Goal: Information Seeking & Learning: Learn about a topic

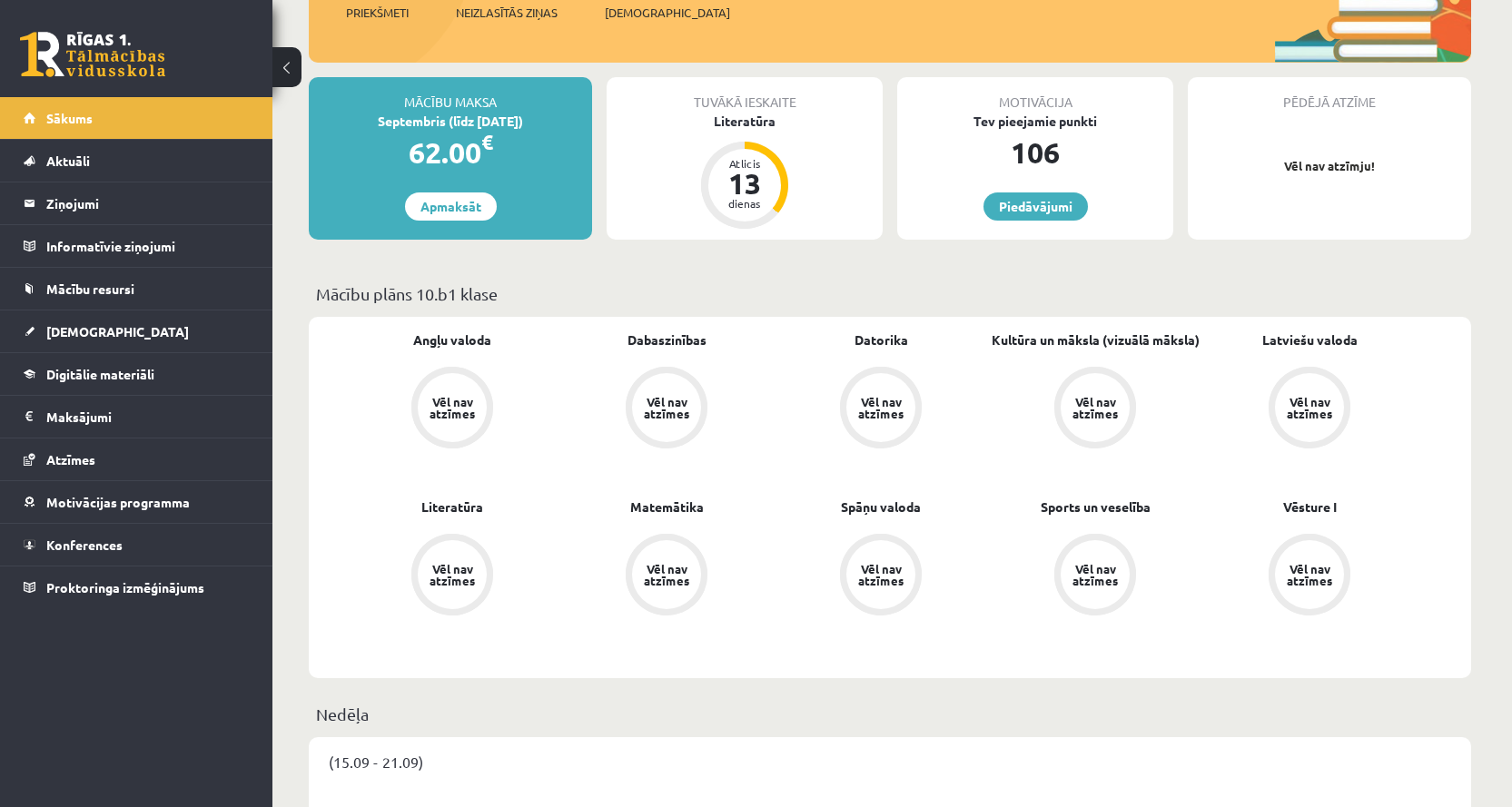
scroll to position [272, 0]
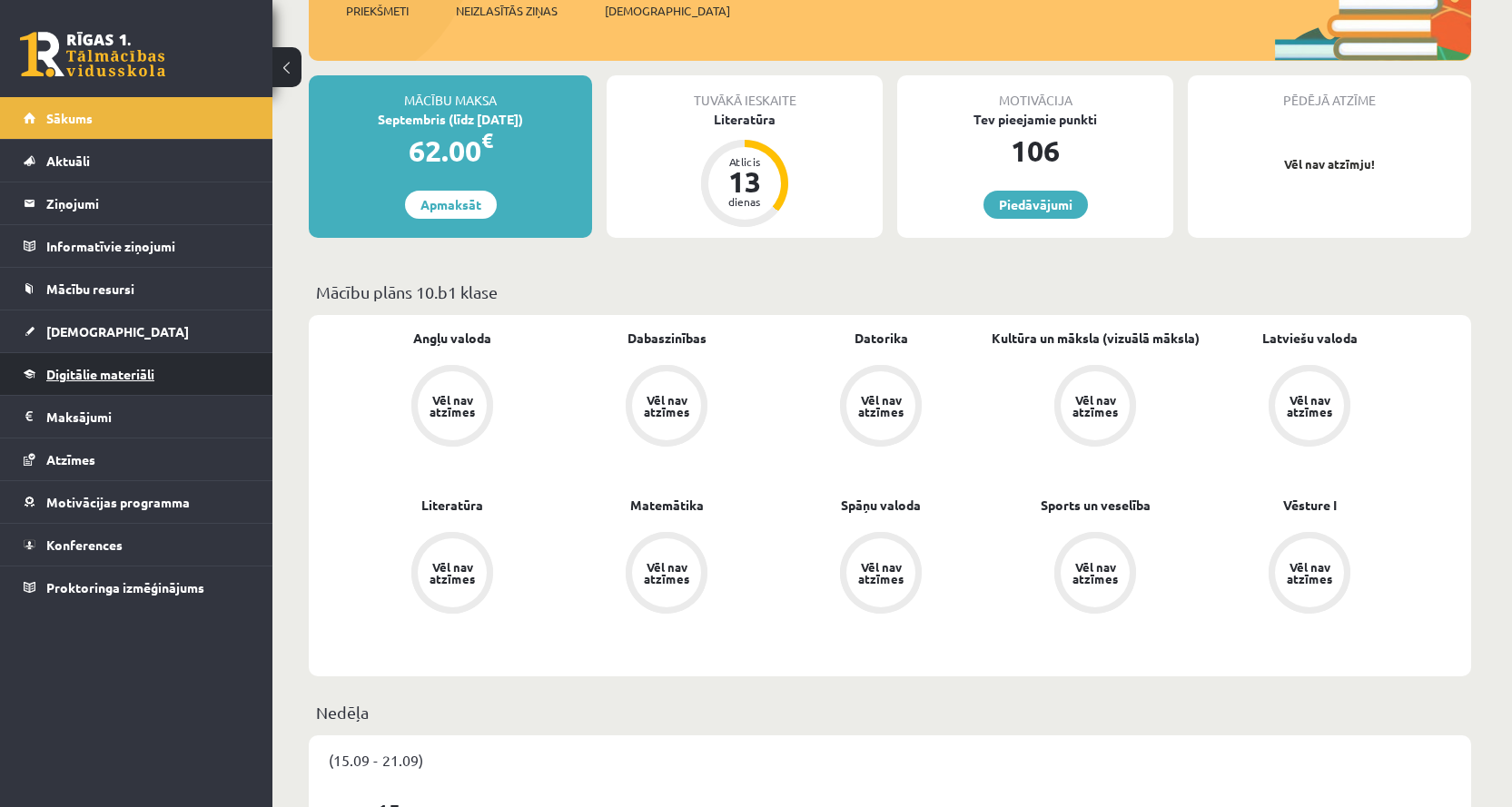
click at [161, 378] on link "Digitālie materiāli" at bounding box center [136, 373] width 226 height 42
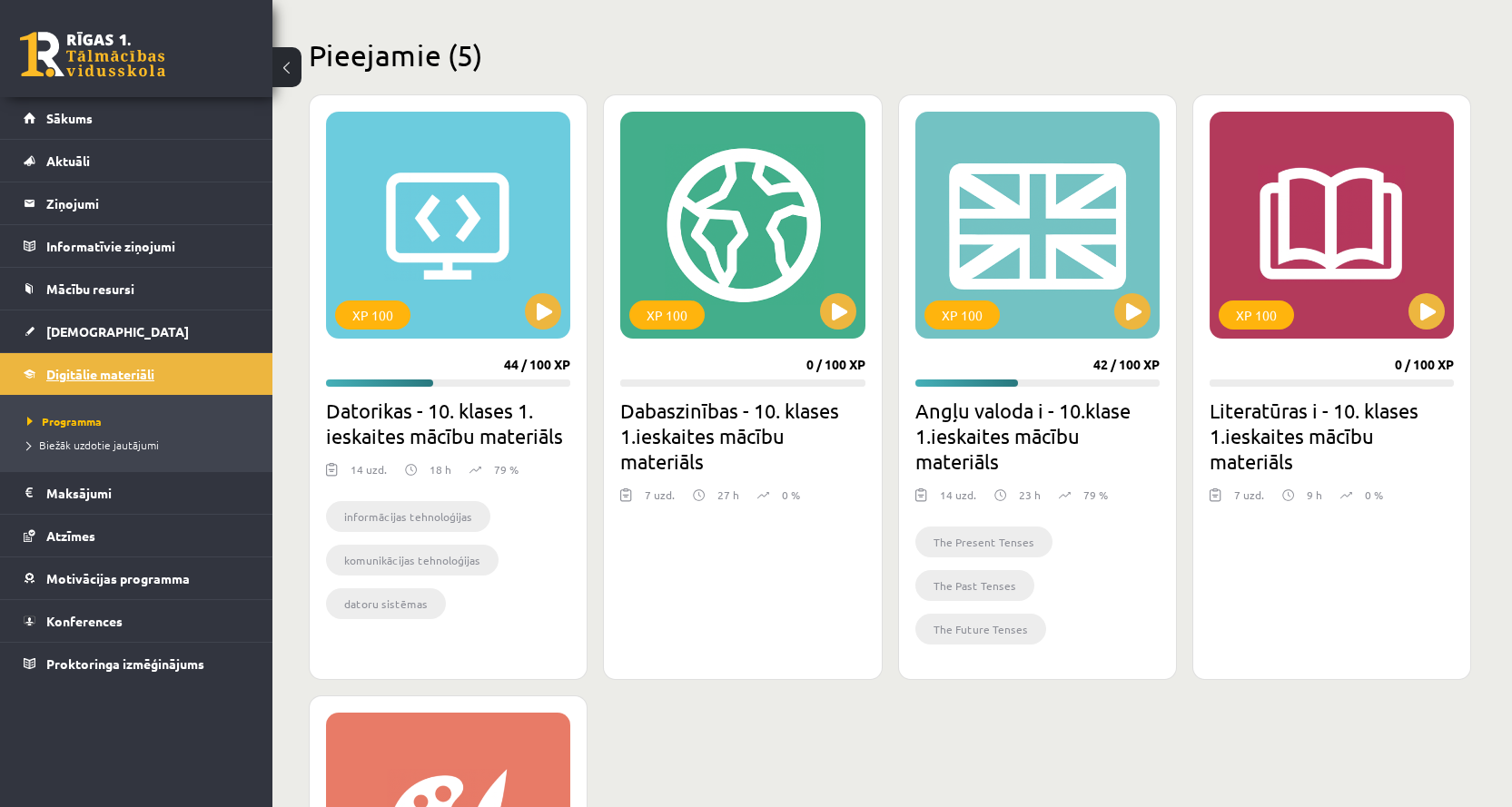
scroll to position [453, 0]
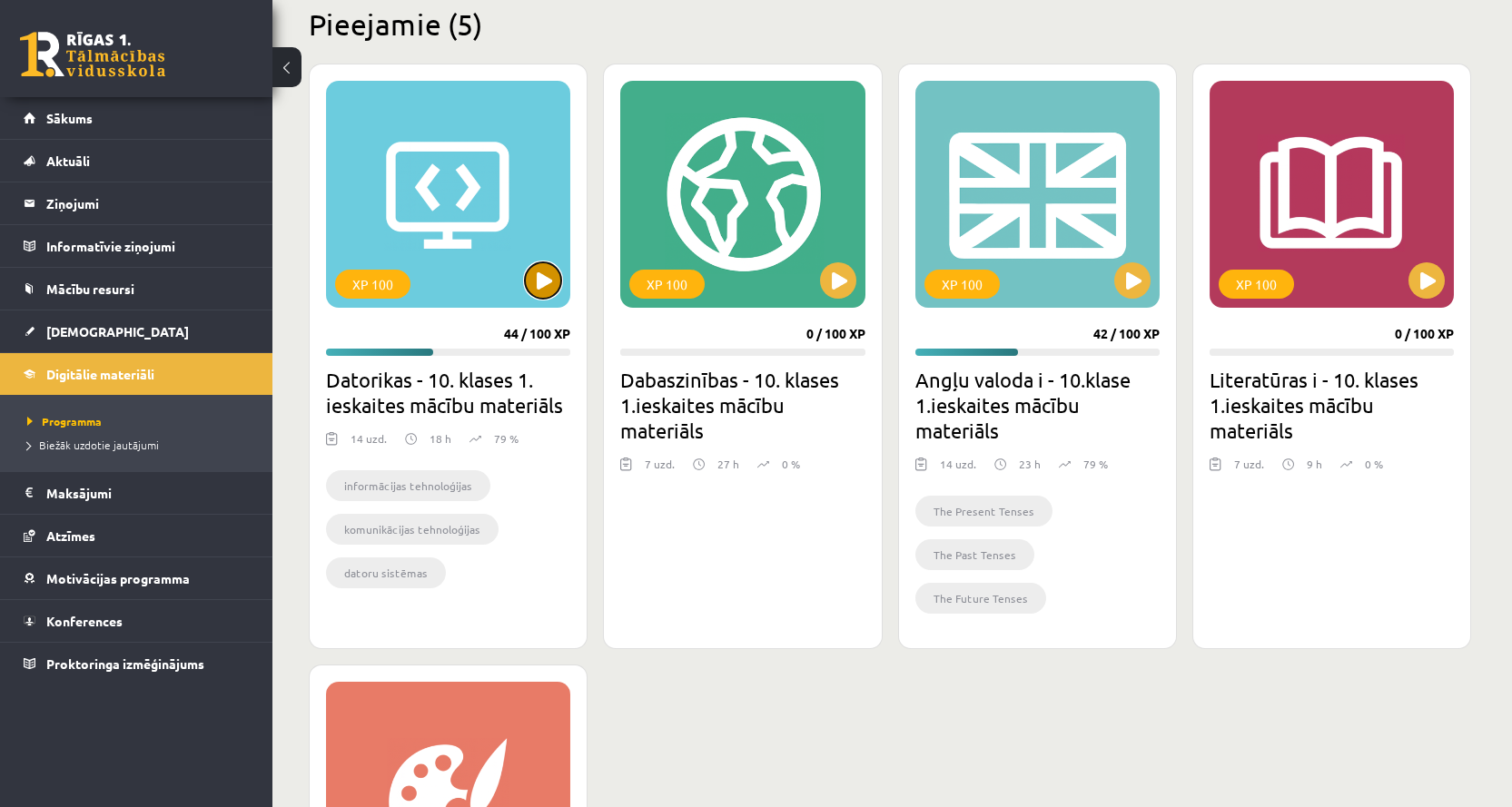
click at [530, 285] on button at bounding box center [542, 280] width 36 height 36
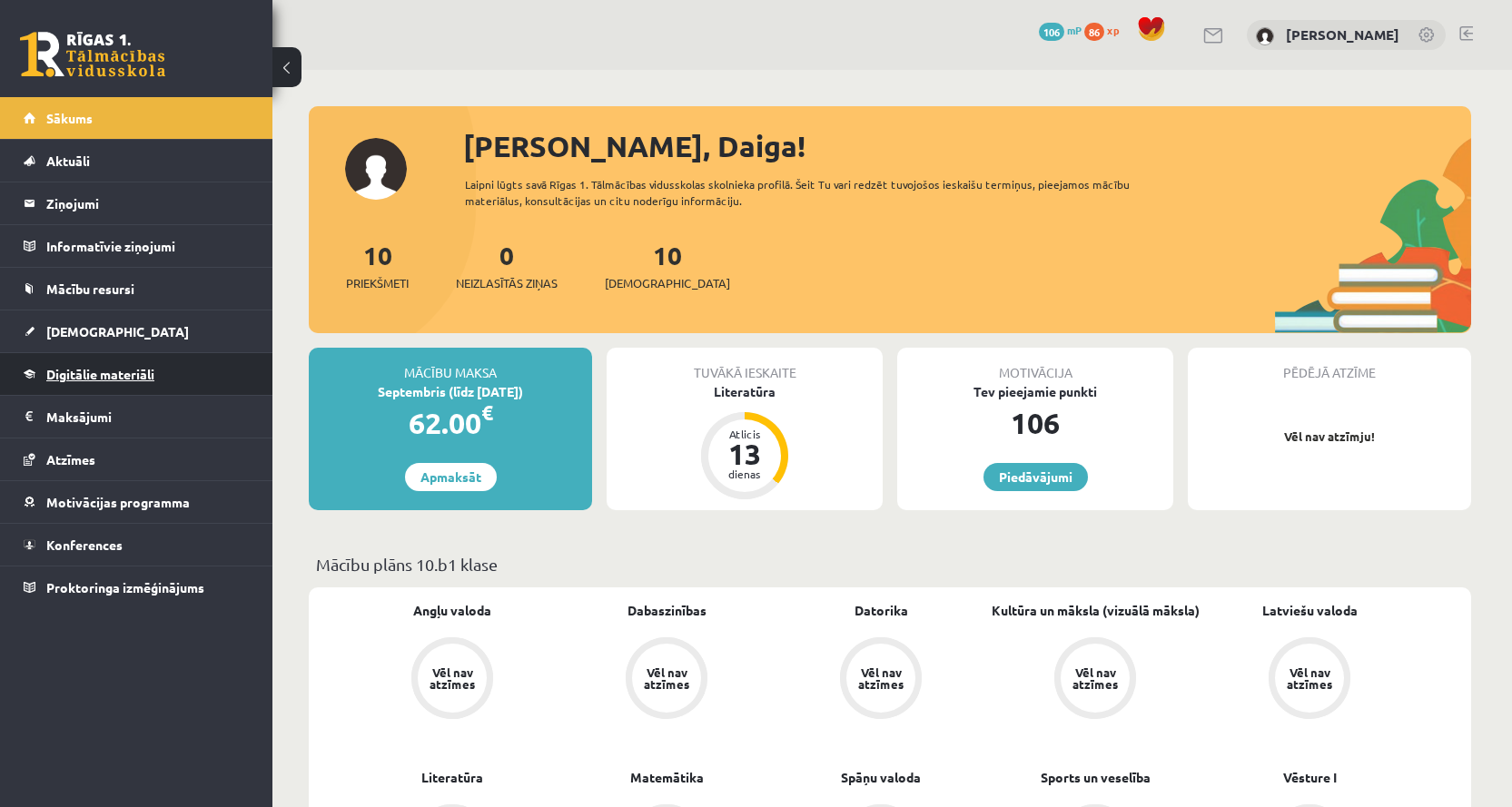
click at [149, 367] on span "Digitālie materiāli" at bounding box center [101, 374] width 108 height 17
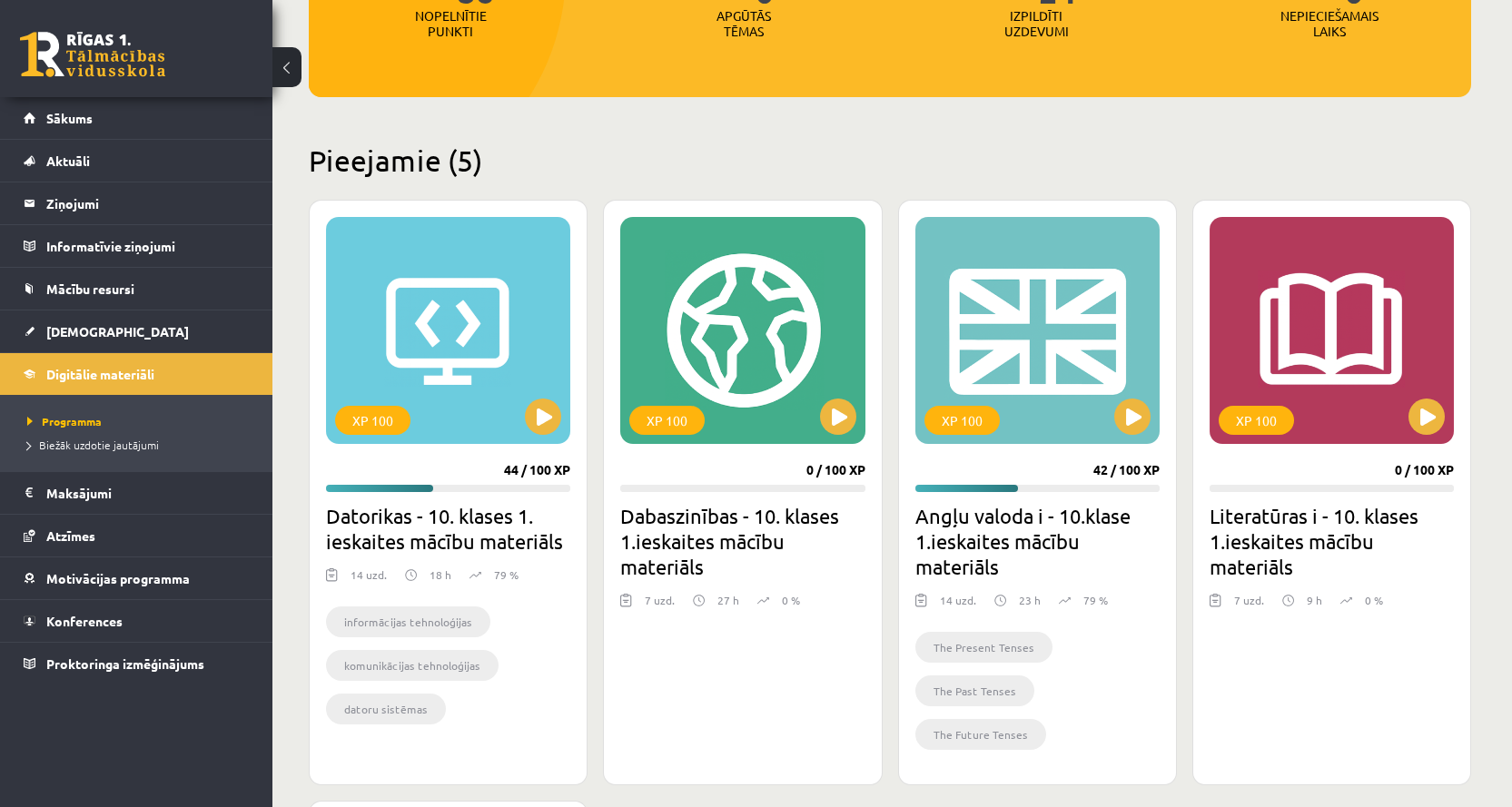
scroll to position [363, 0]
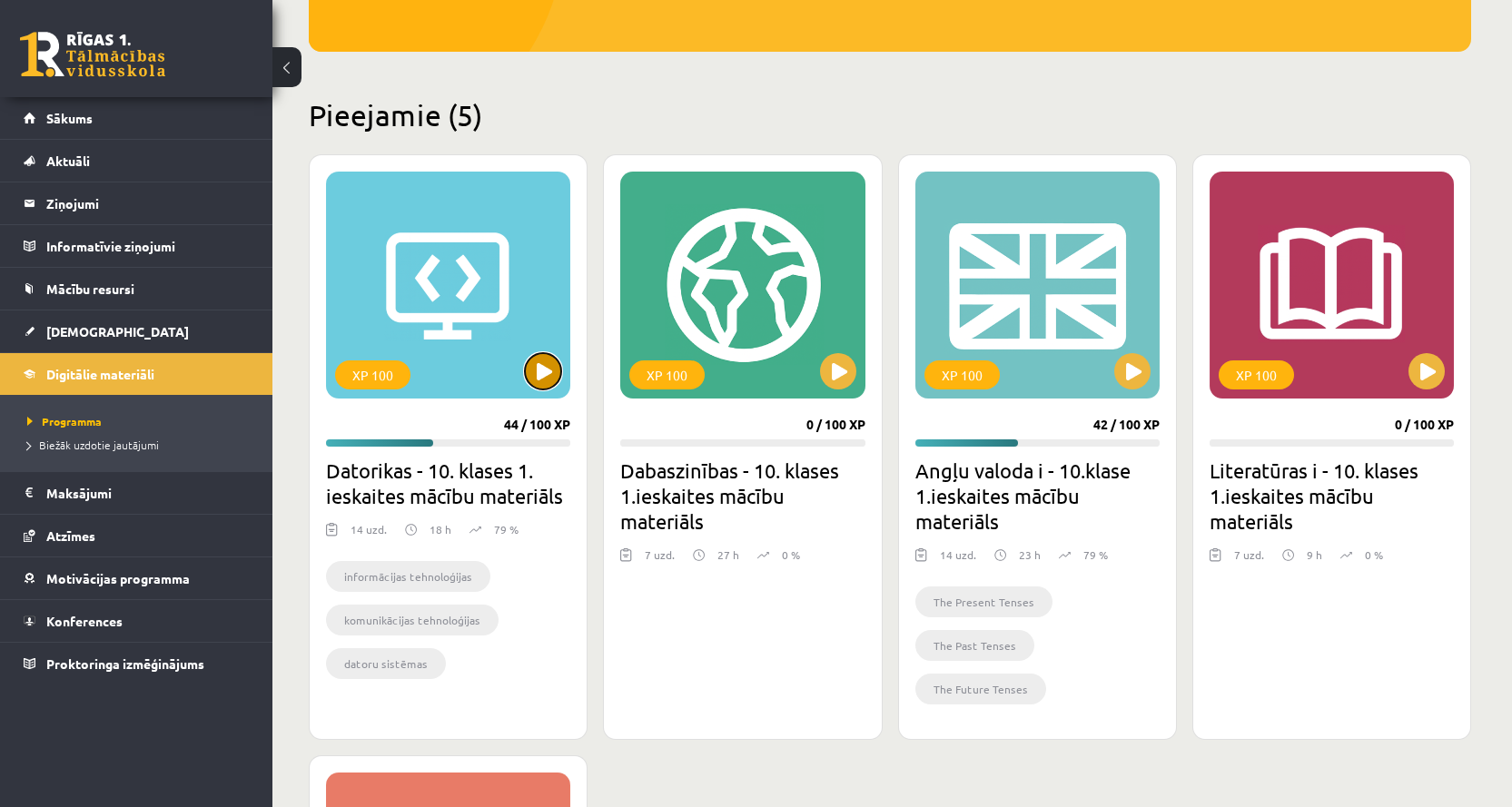
click at [548, 375] on button at bounding box center [542, 370] width 36 height 36
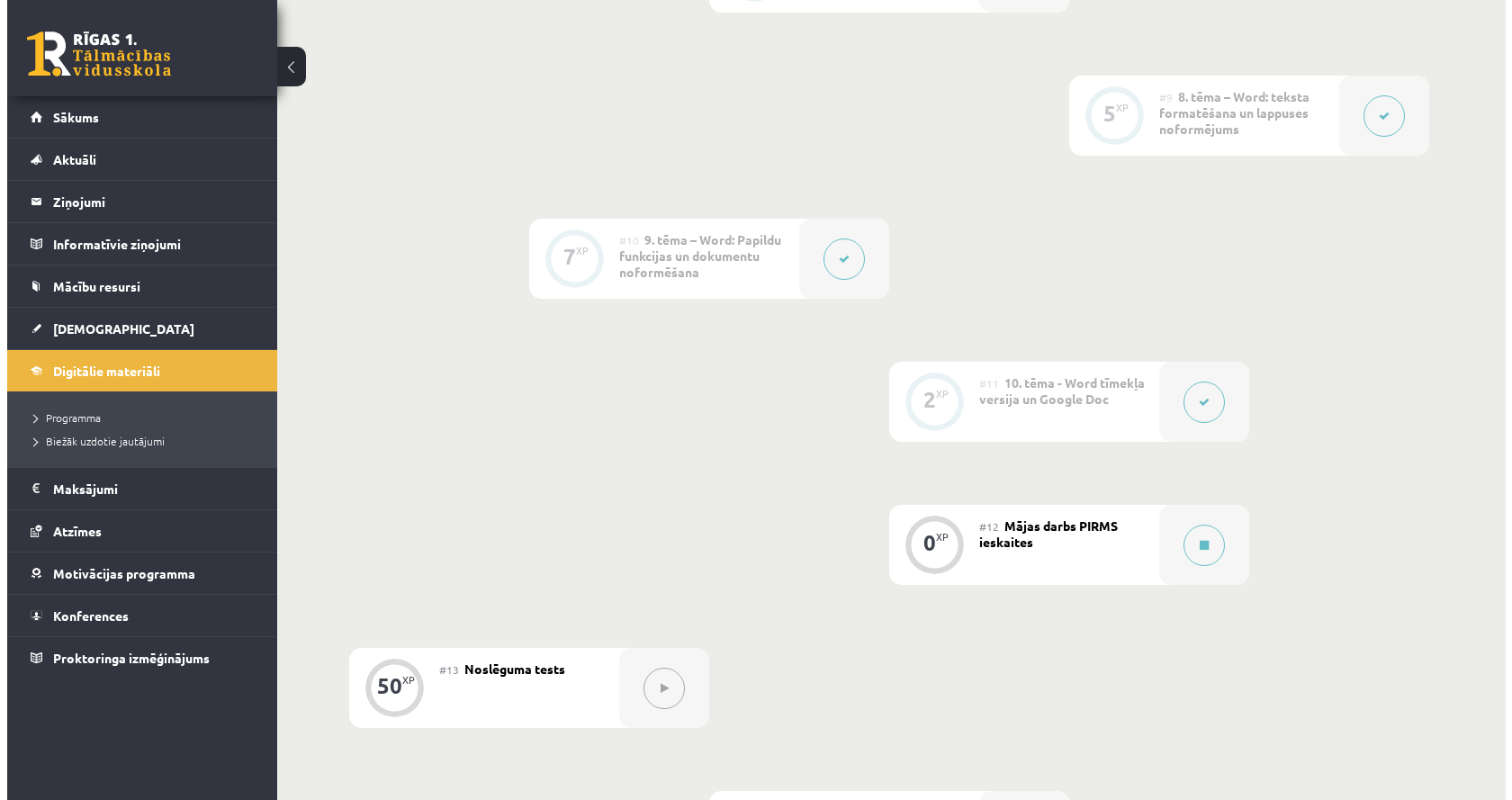
scroll to position [1799, 0]
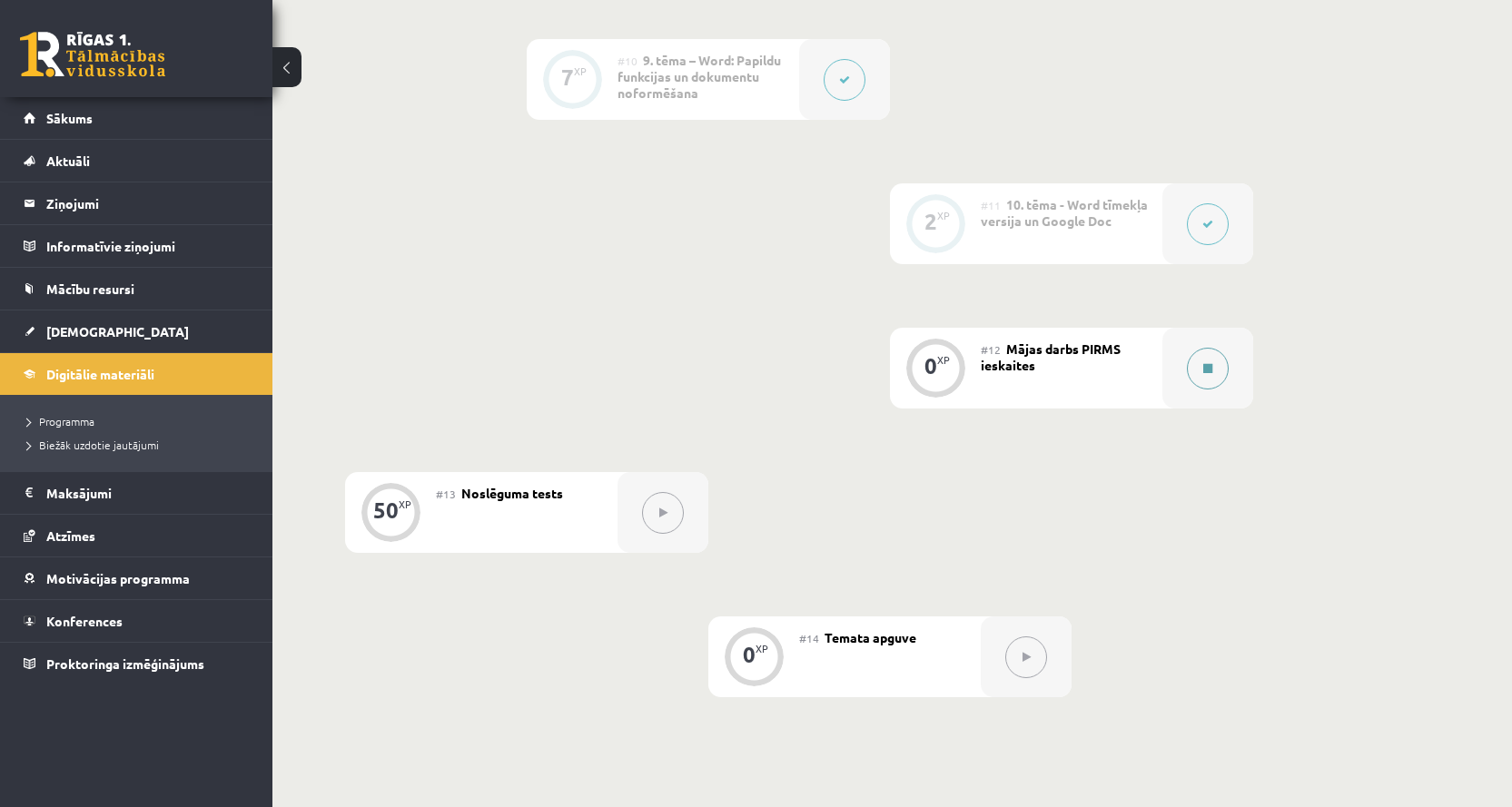
click at [1191, 379] on button at bounding box center [1207, 369] width 42 height 42
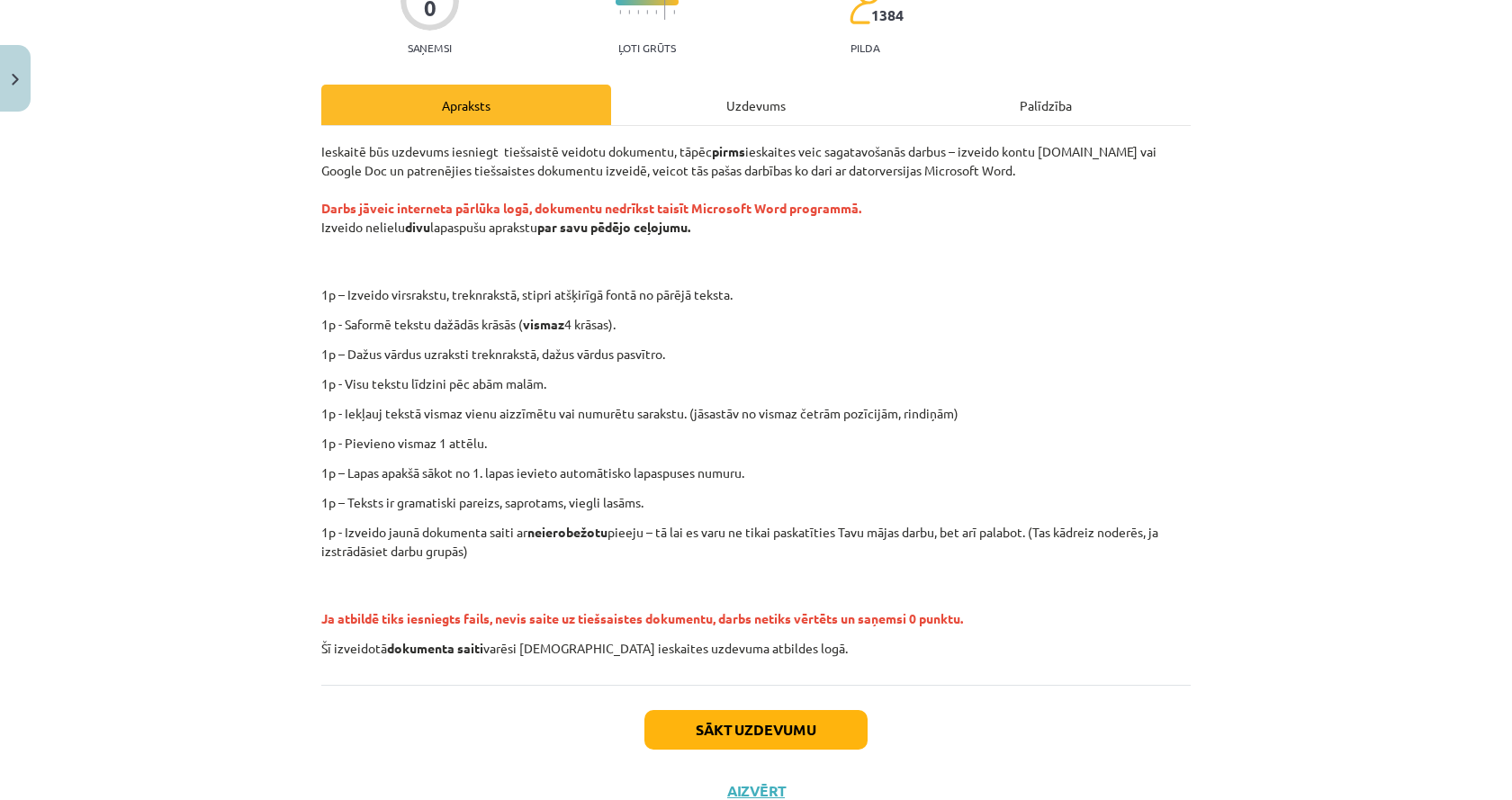
scroll to position [247, 0]
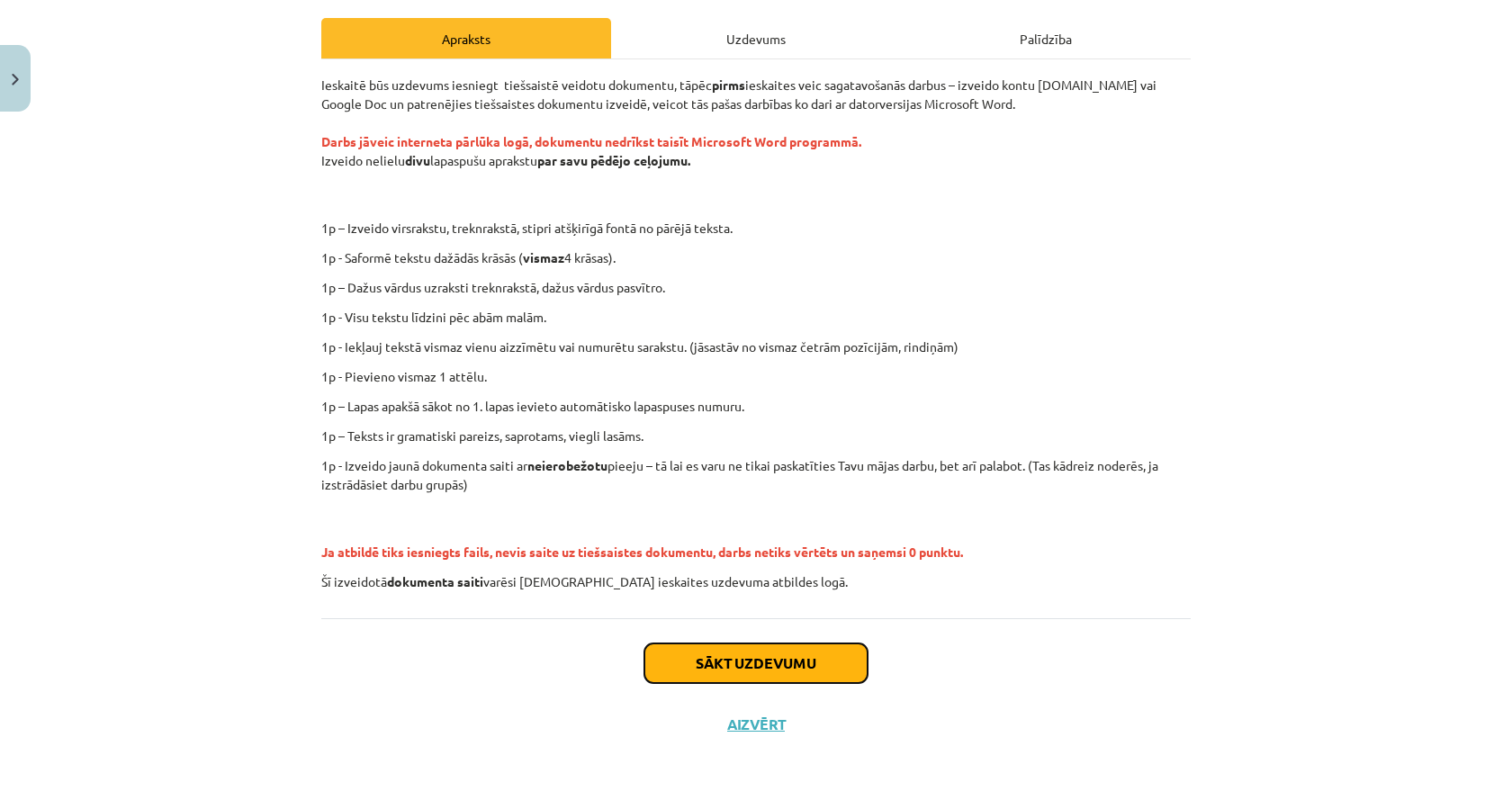
click at [741, 669] on button "Sākt uzdevumu" at bounding box center [755, 662] width 223 height 40
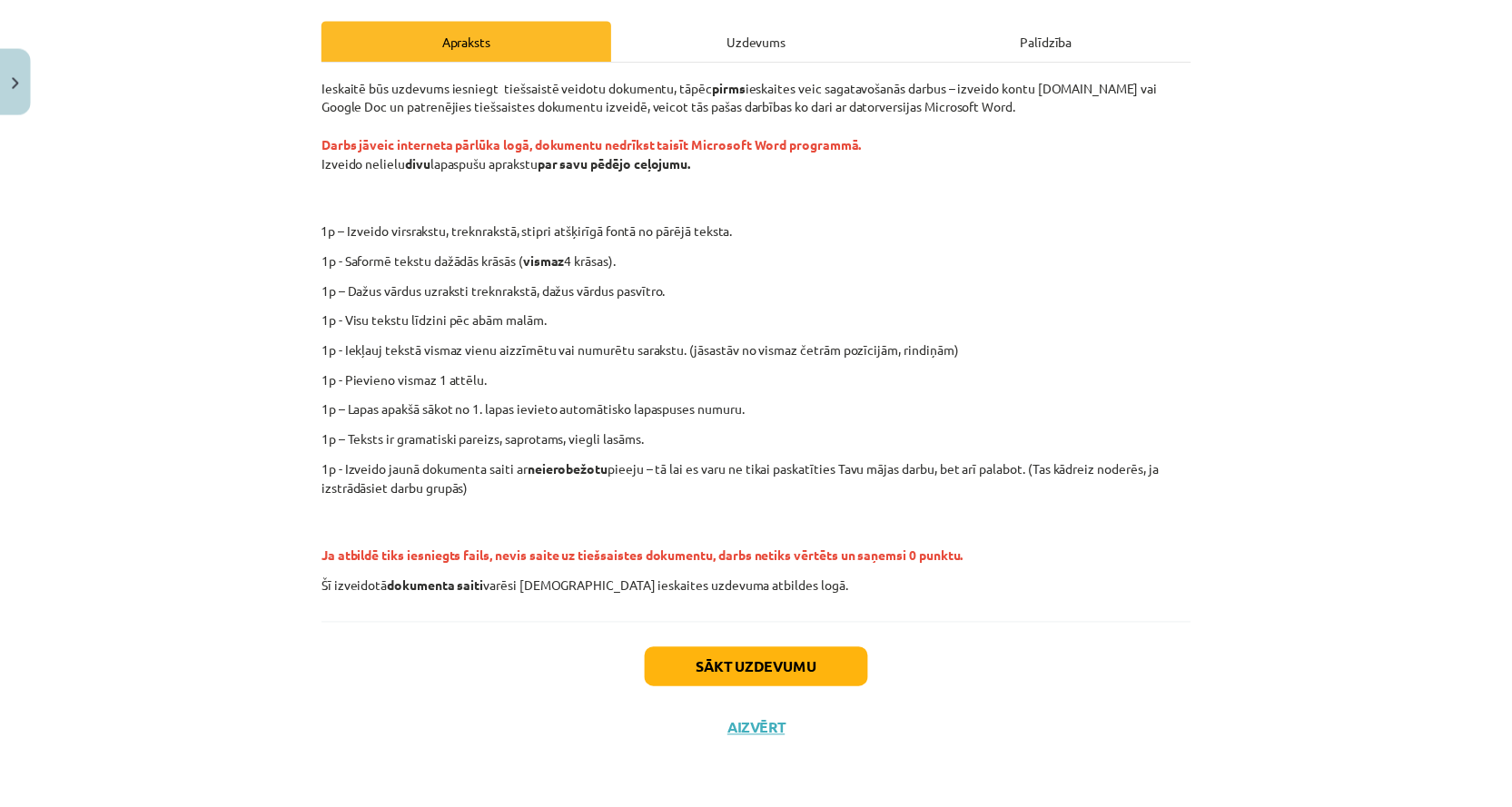
scroll to position [15, 0]
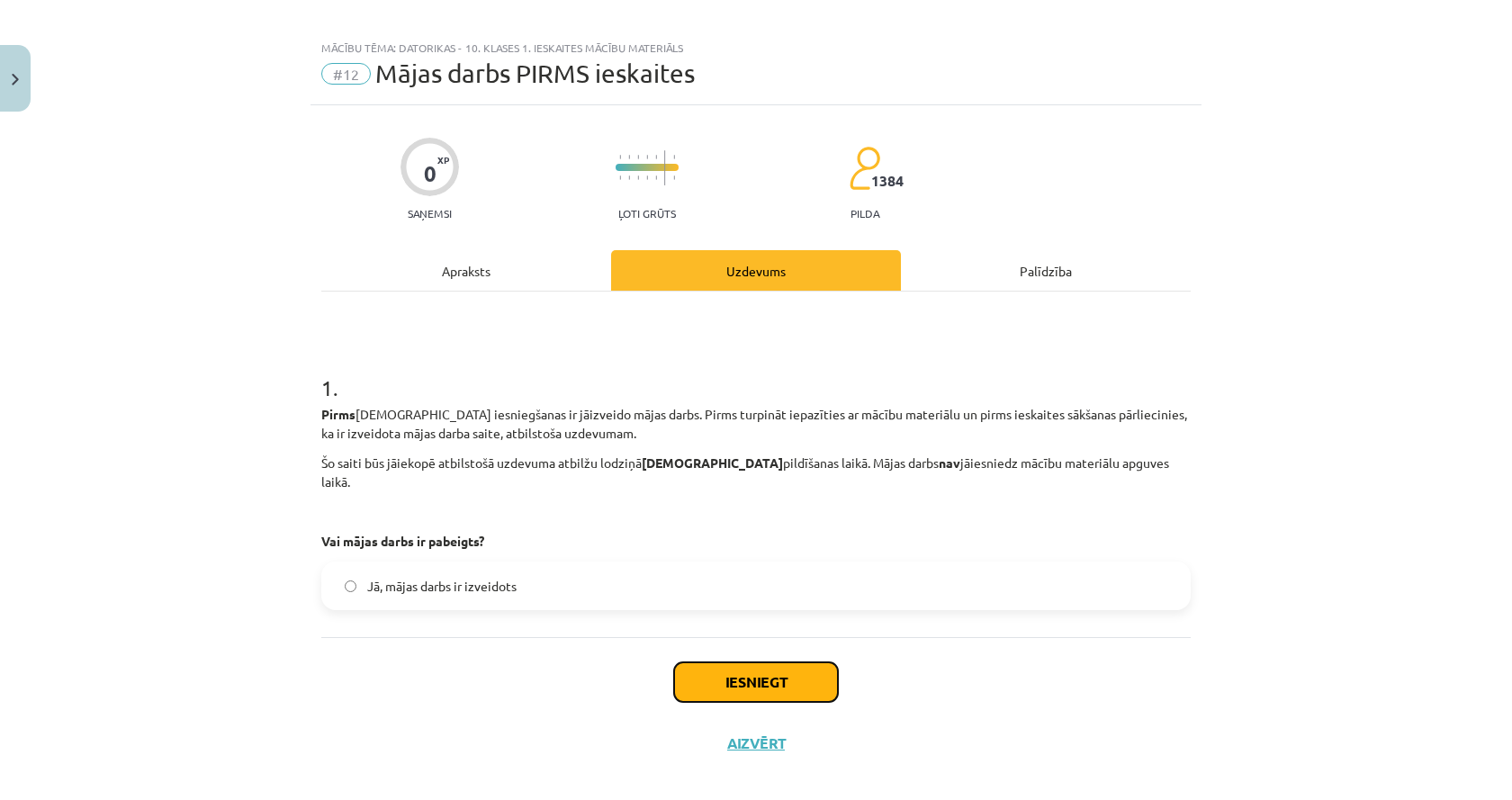
click at [750, 662] on button "Iesniegt" at bounding box center [756, 682] width 164 height 40
click at [770, 734] on button "Aizvērt" at bounding box center [756, 743] width 68 height 18
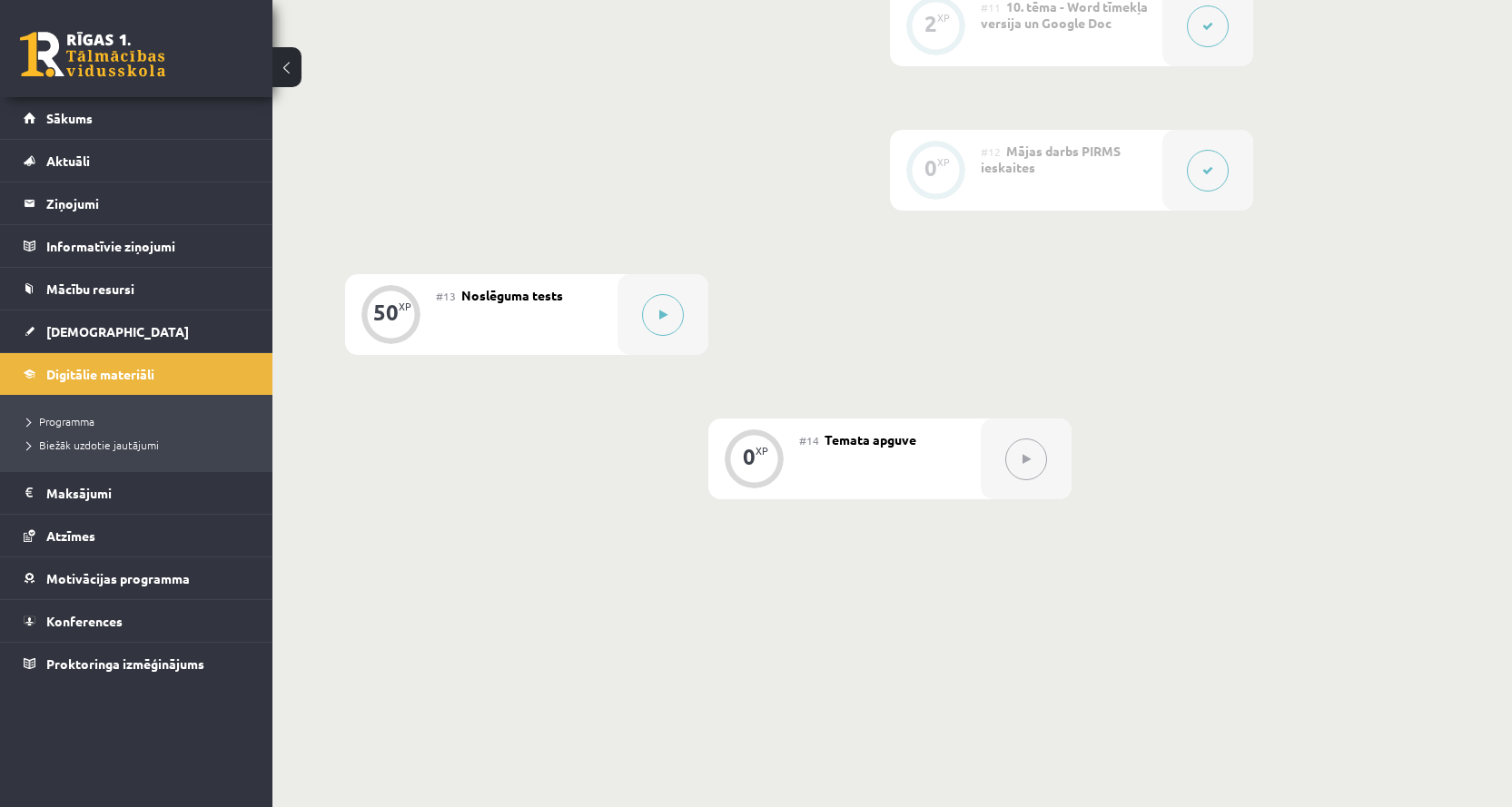
scroll to position [2023, 0]
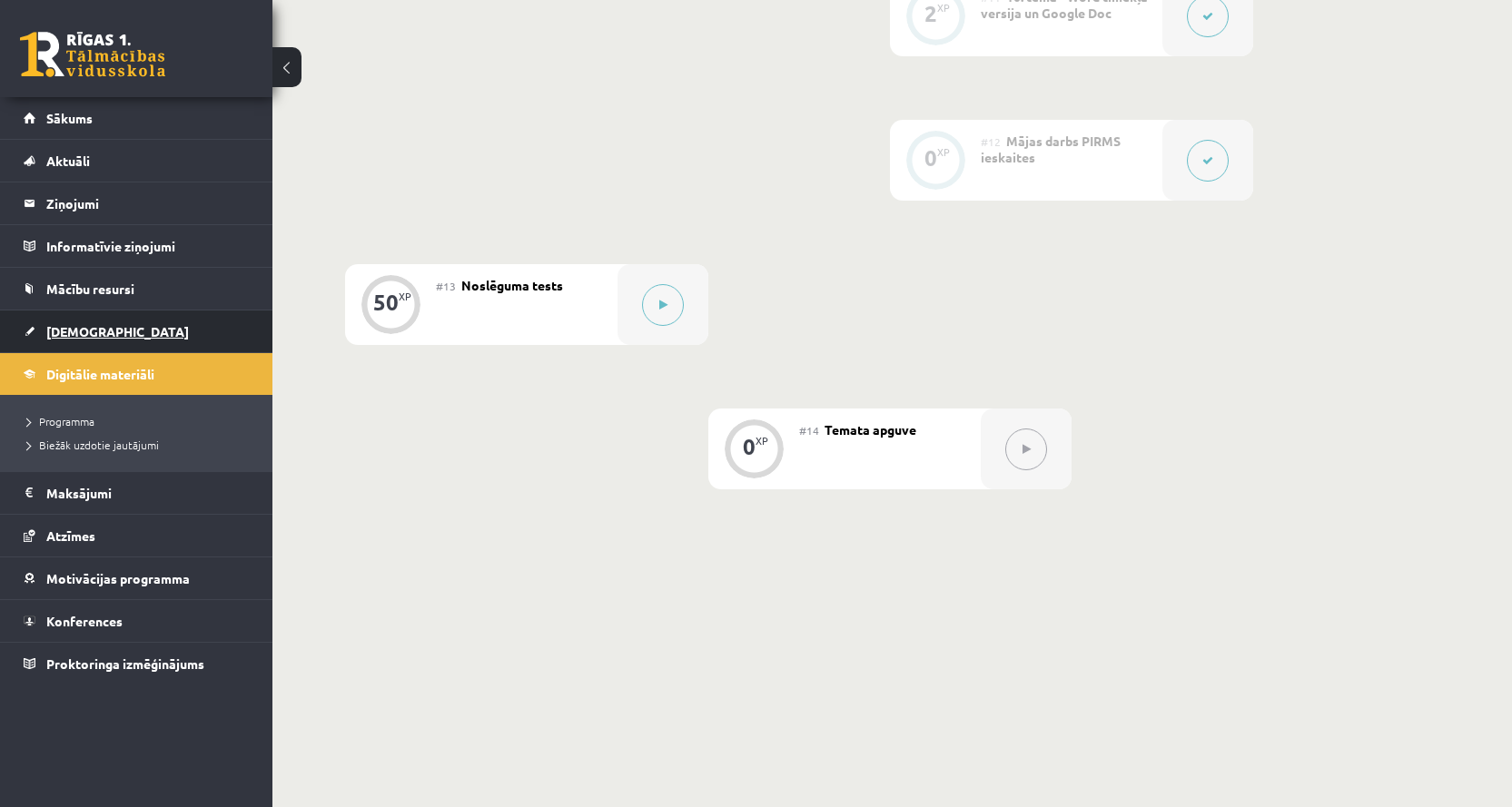
click at [64, 328] on span "[DEMOGRAPHIC_DATA]" at bounding box center [118, 331] width 143 height 17
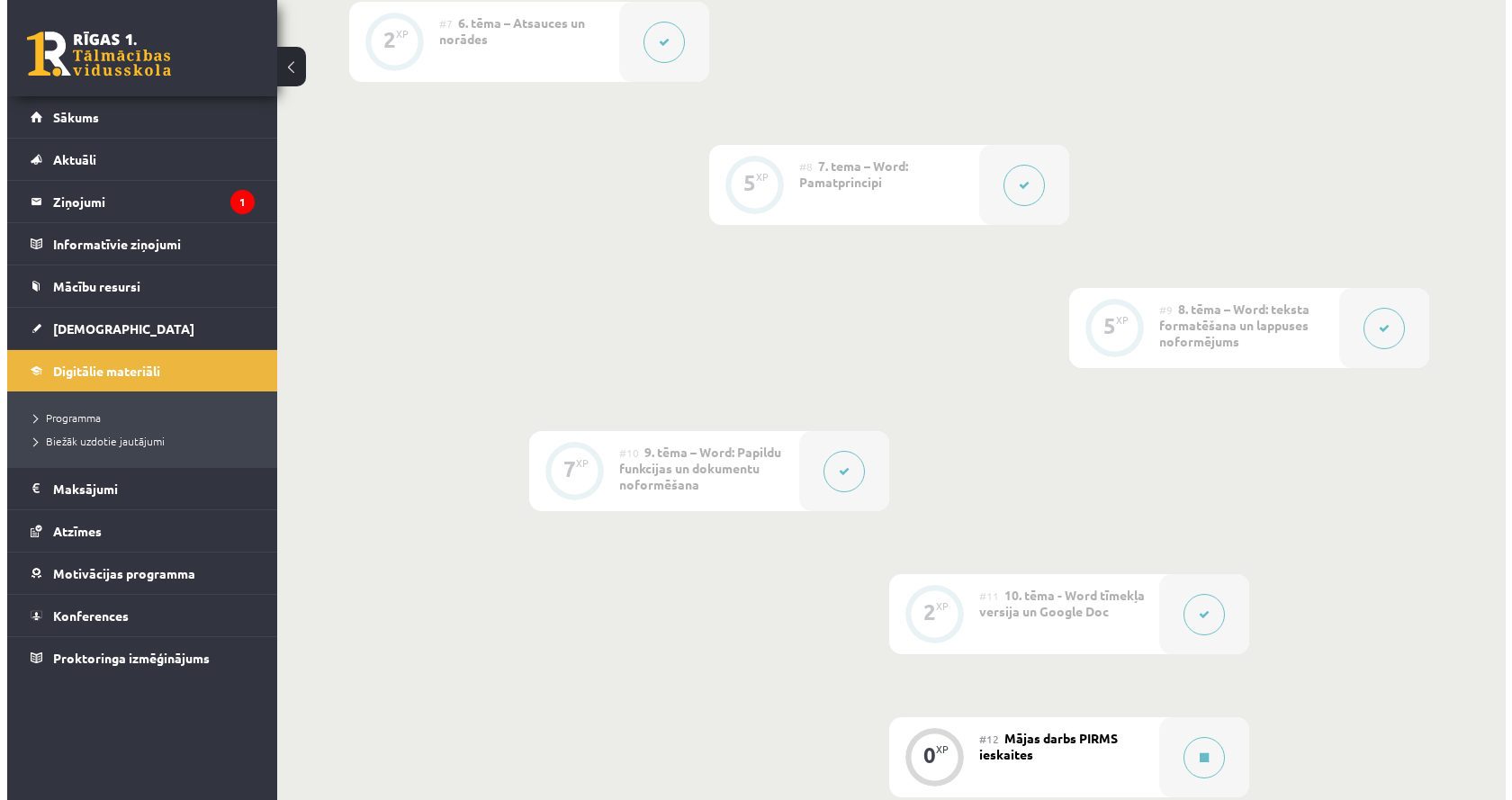
scroll to position [1439, 0]
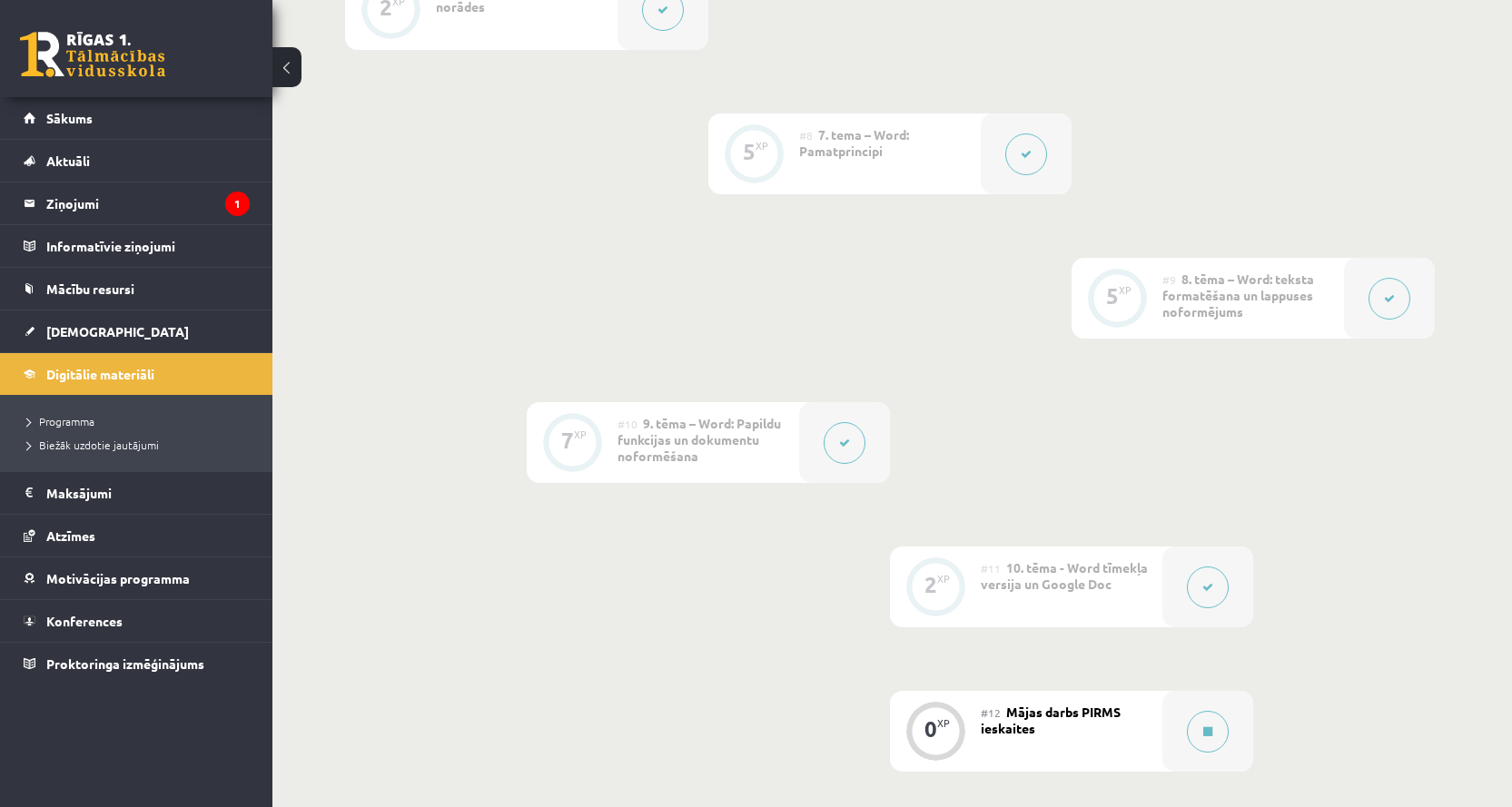
click at [1391, 302] on icon at bounding box center [1389, 299] width 11 height 11
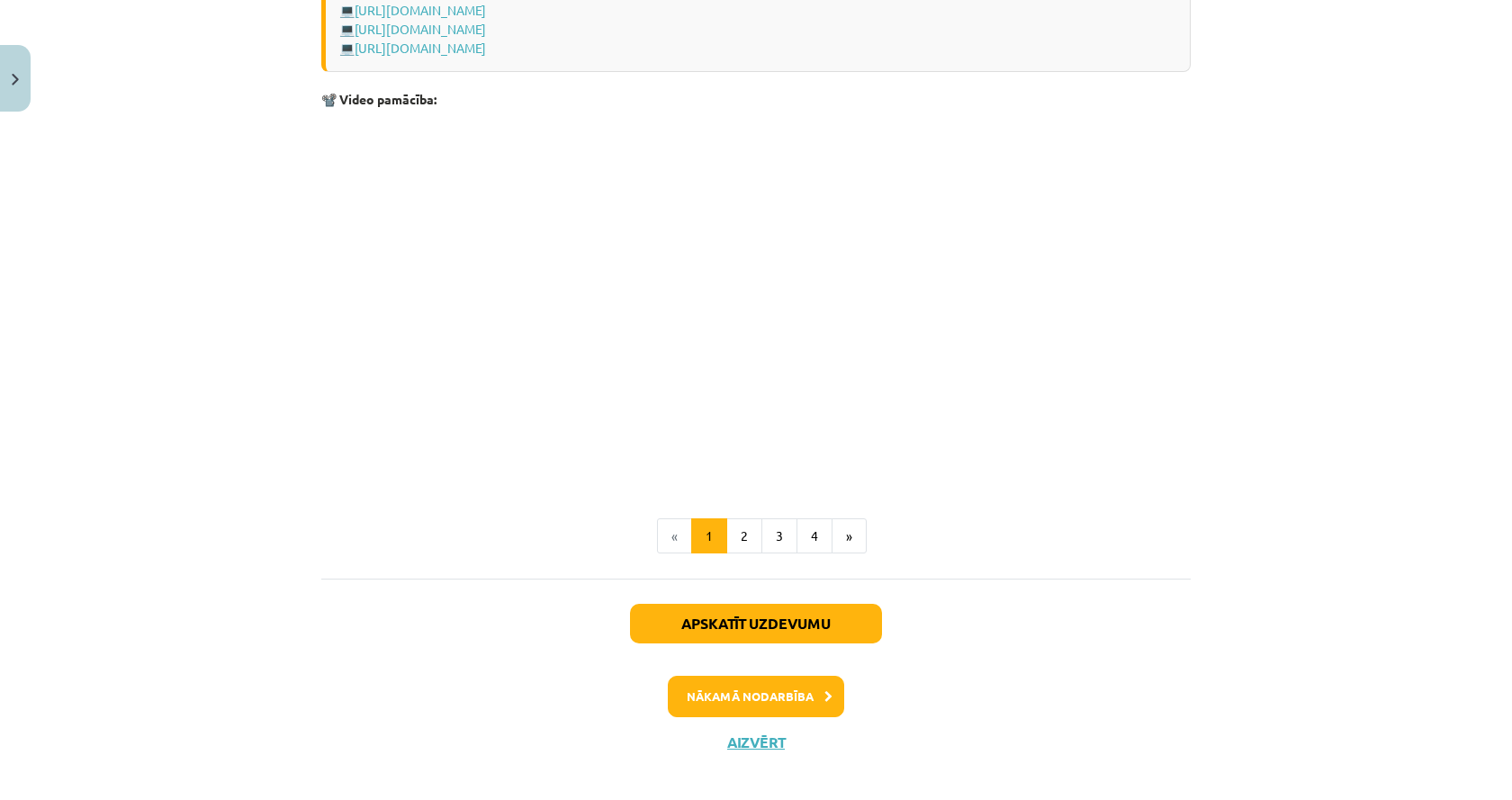
scroll to position [3518, 0]
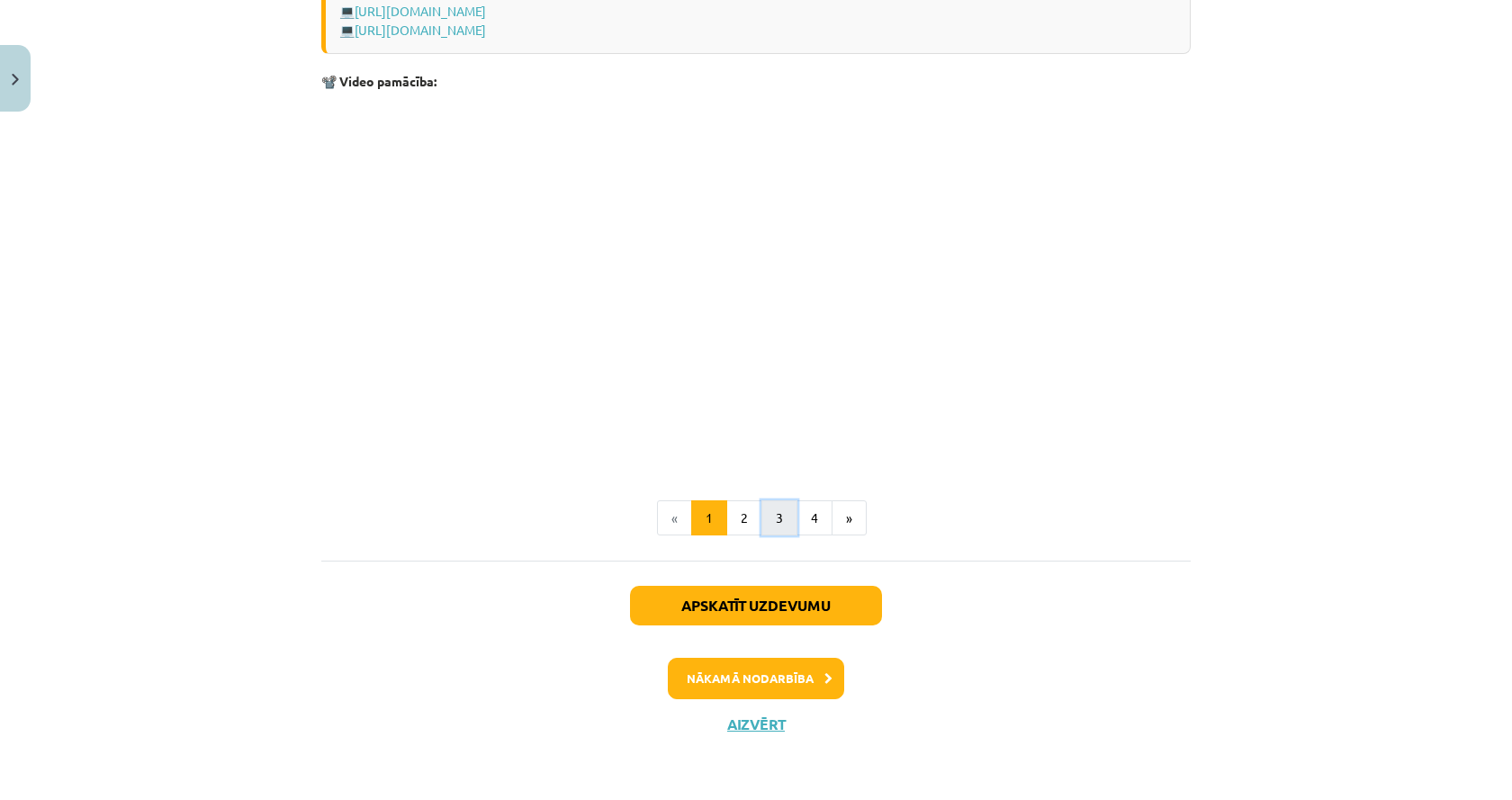
click at [762, 514] on button "3" at bounding box center [779, 518] width 36 height 36
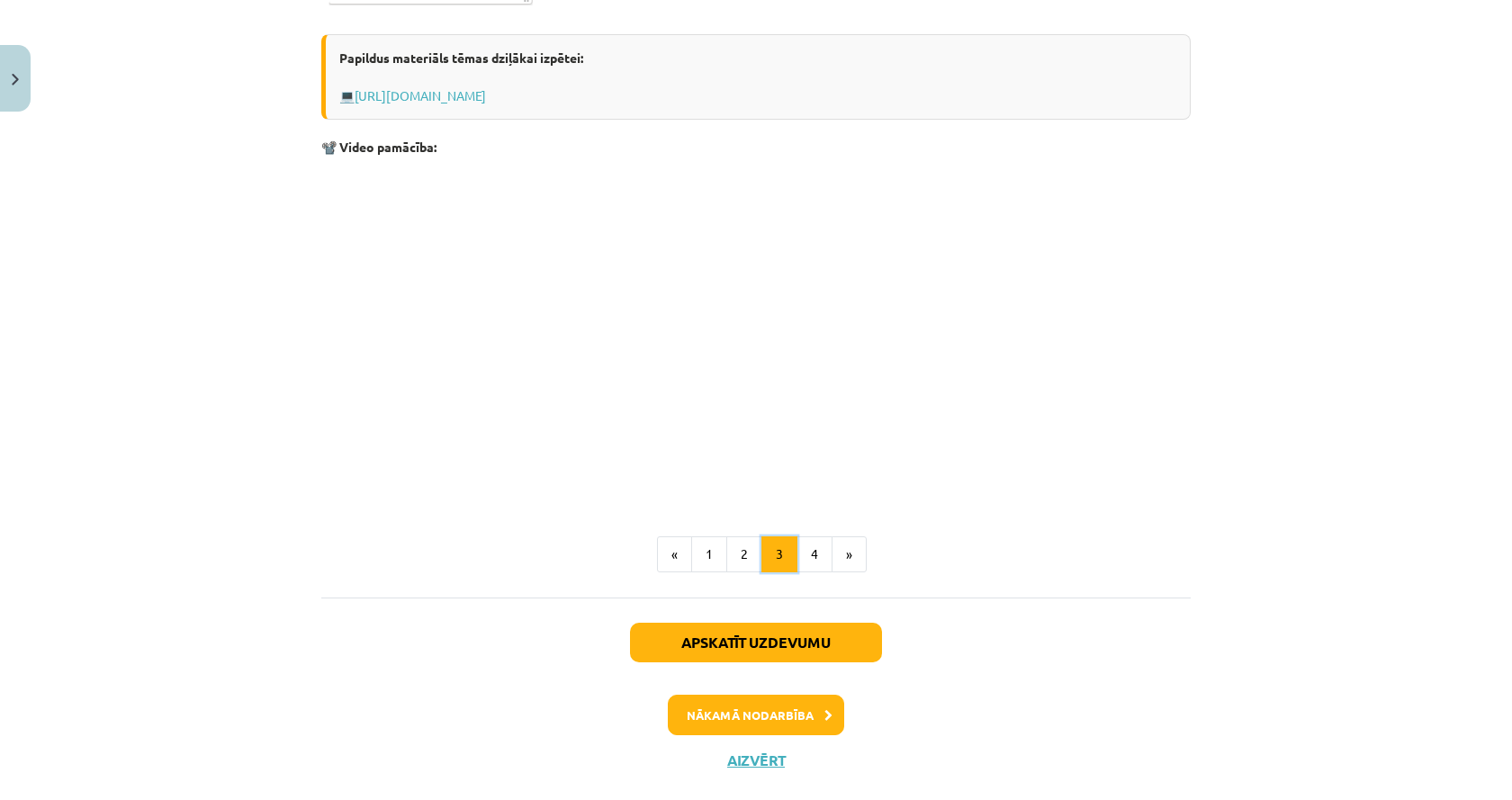
scroll to position [2862, 0]
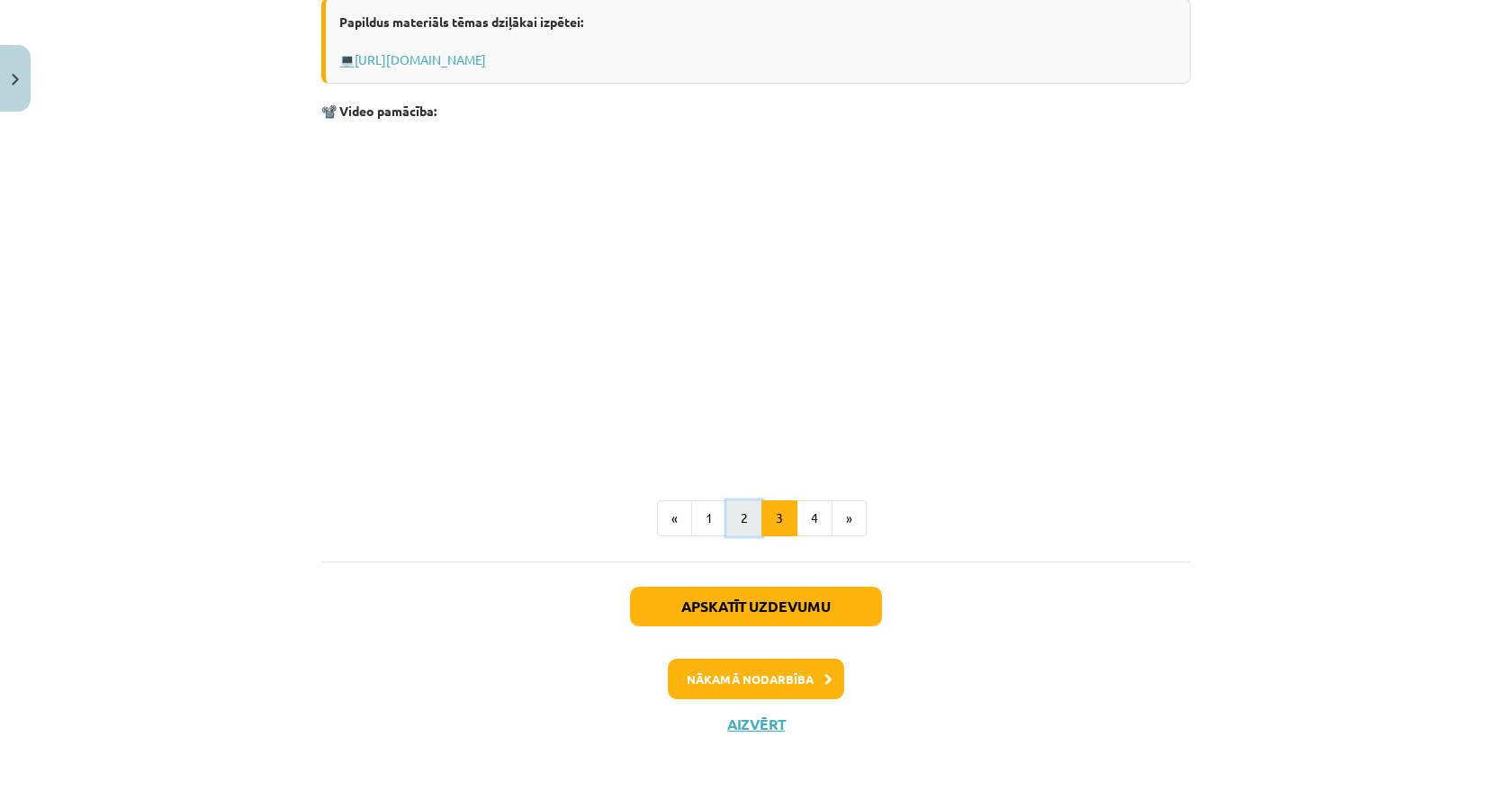
click at [743, 514] on button "2" at bounding box center [744, 518] width 36 height 36
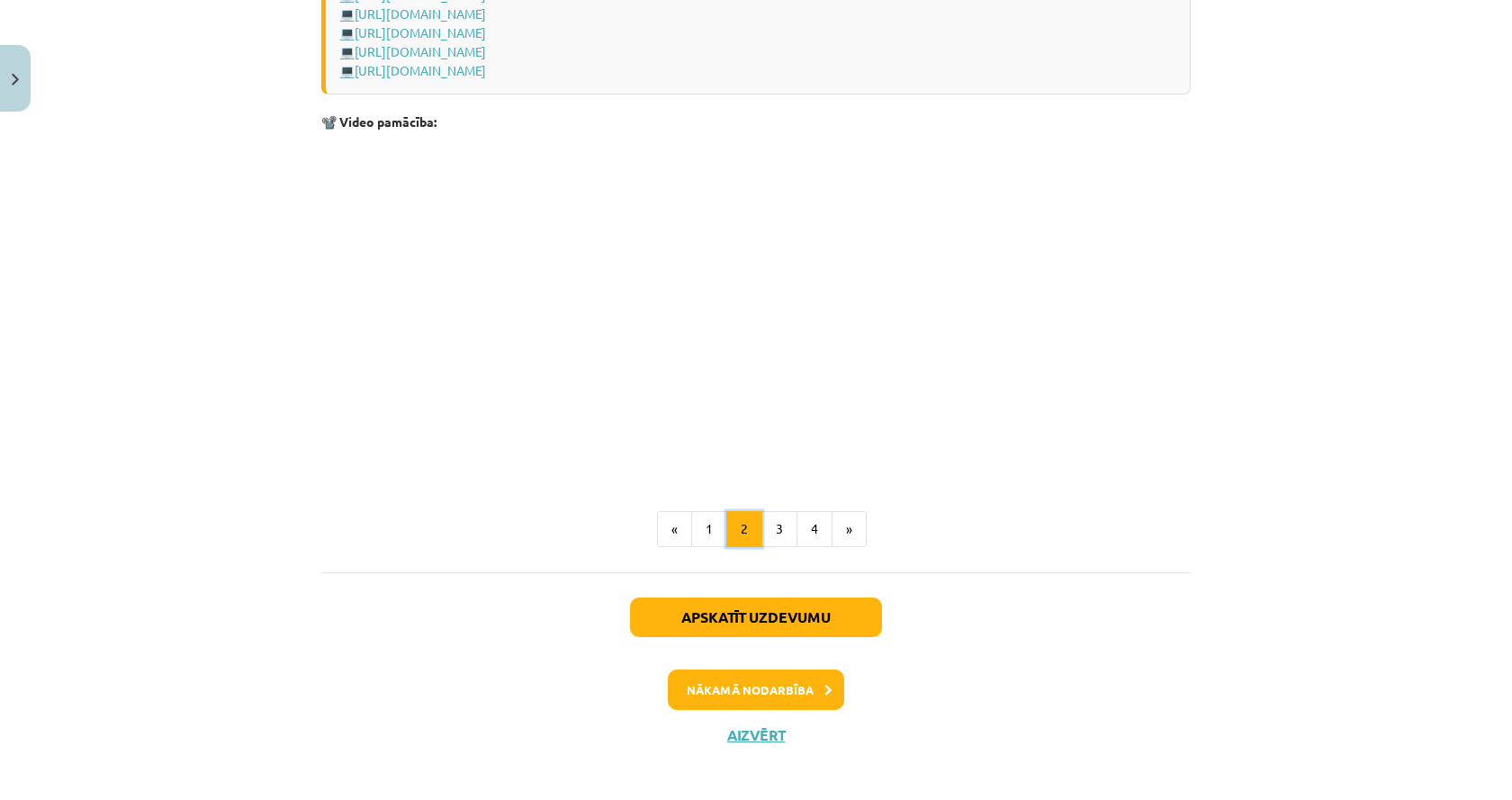
scroll to position [2697, 0]
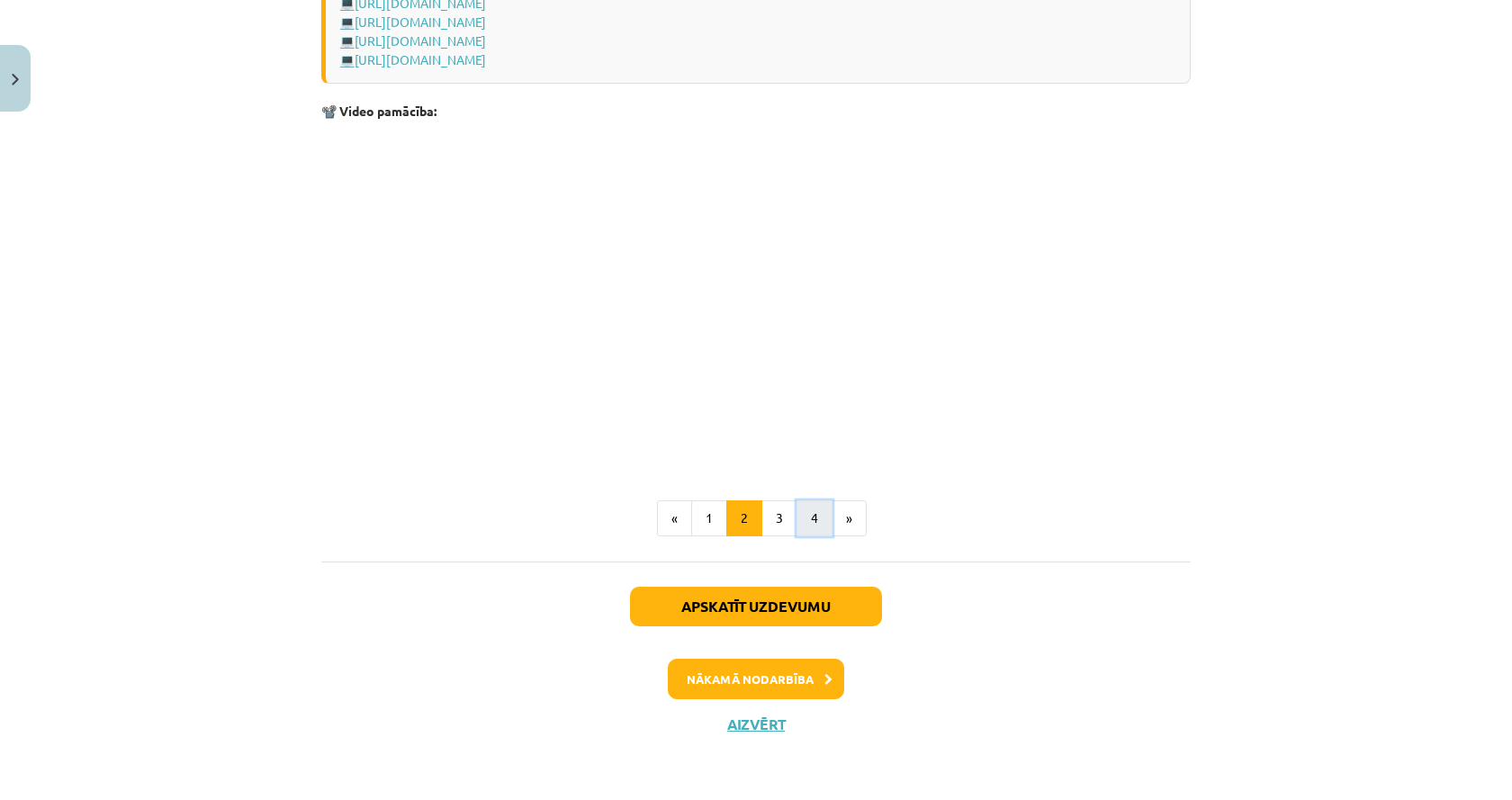
click at [805, 514] on button "4" at bounding box center [814, 518] width 36 height 36
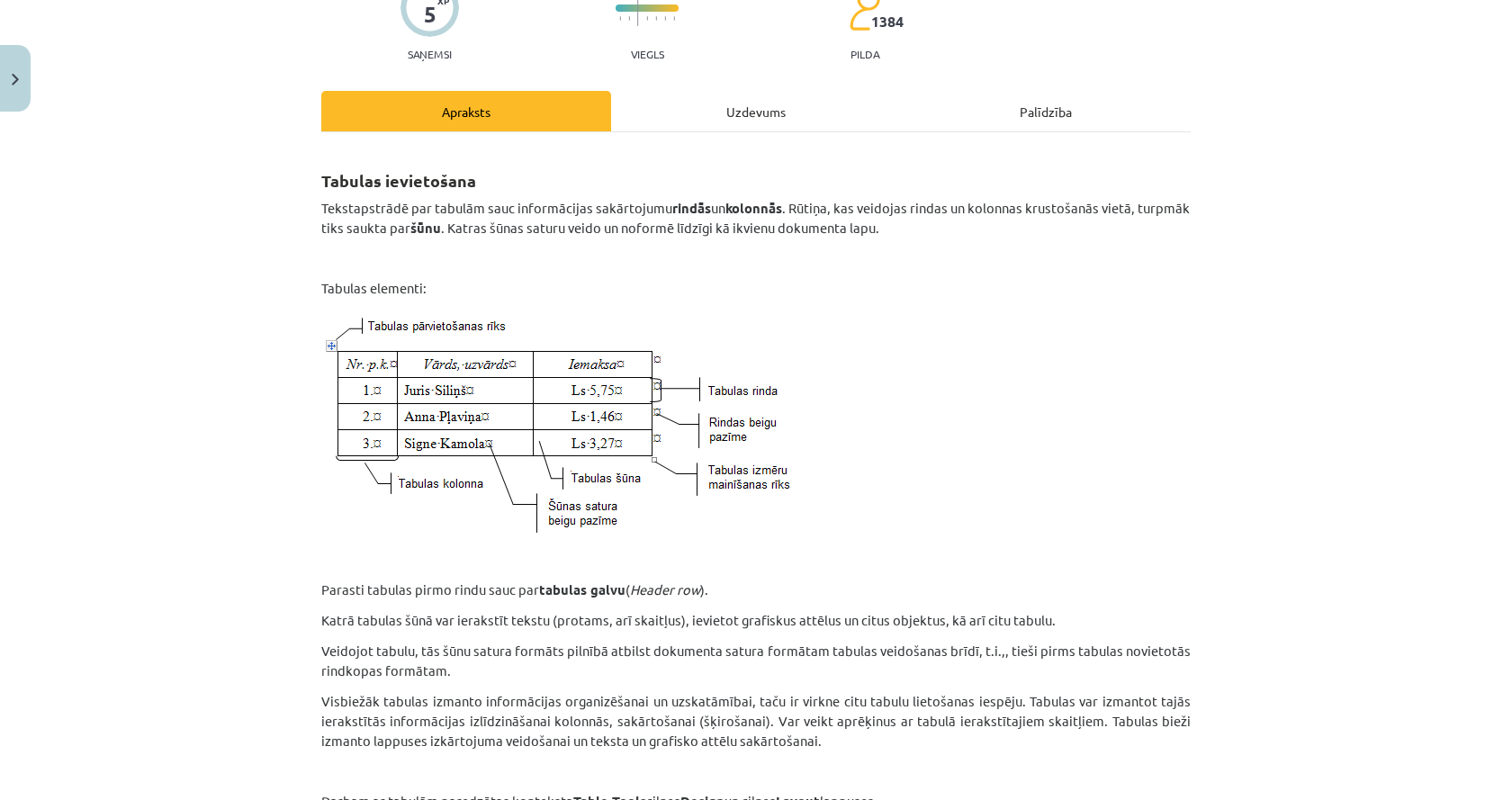
scroll to position [0, 0]
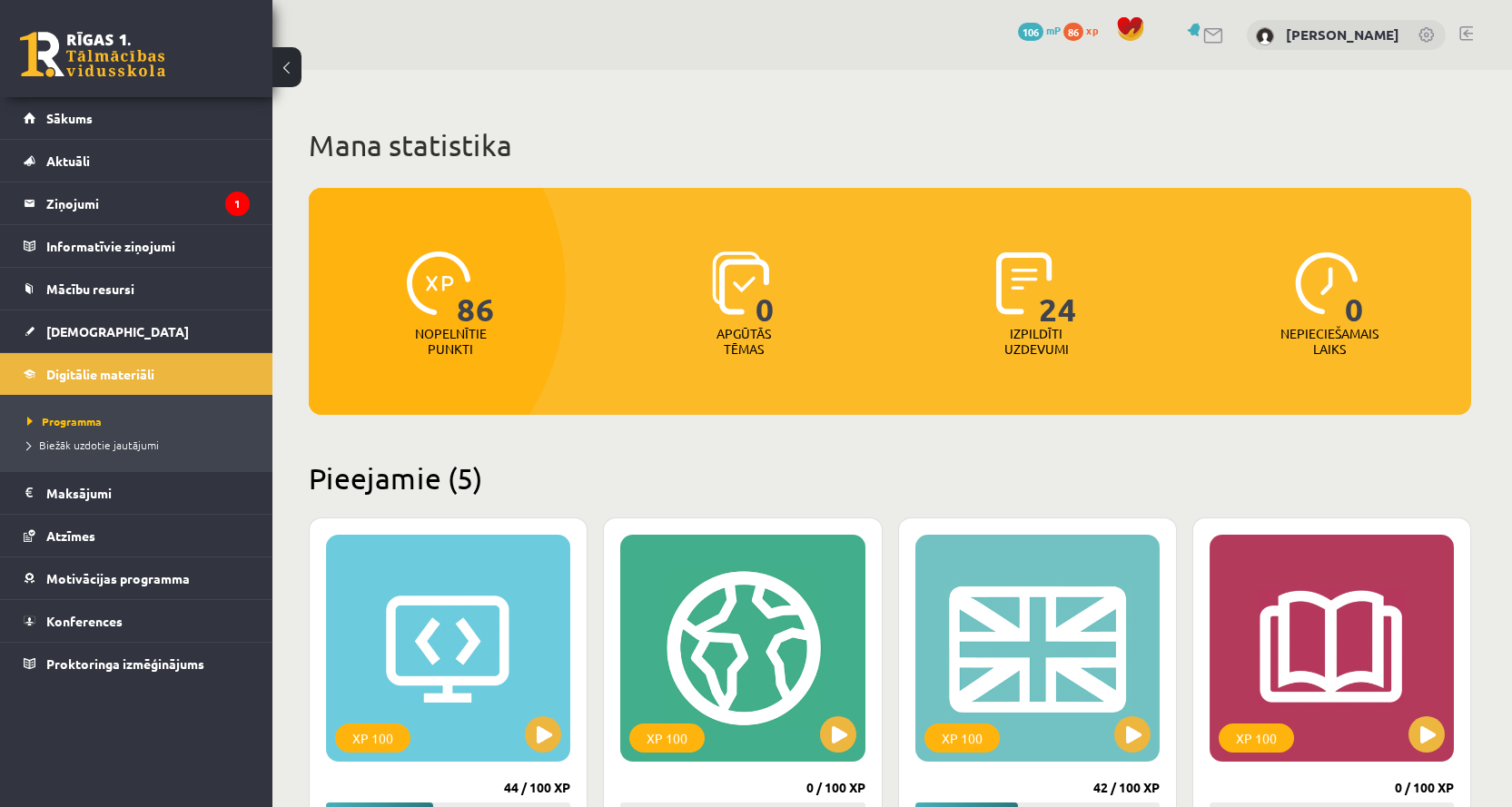
scroll to position [363, 0]
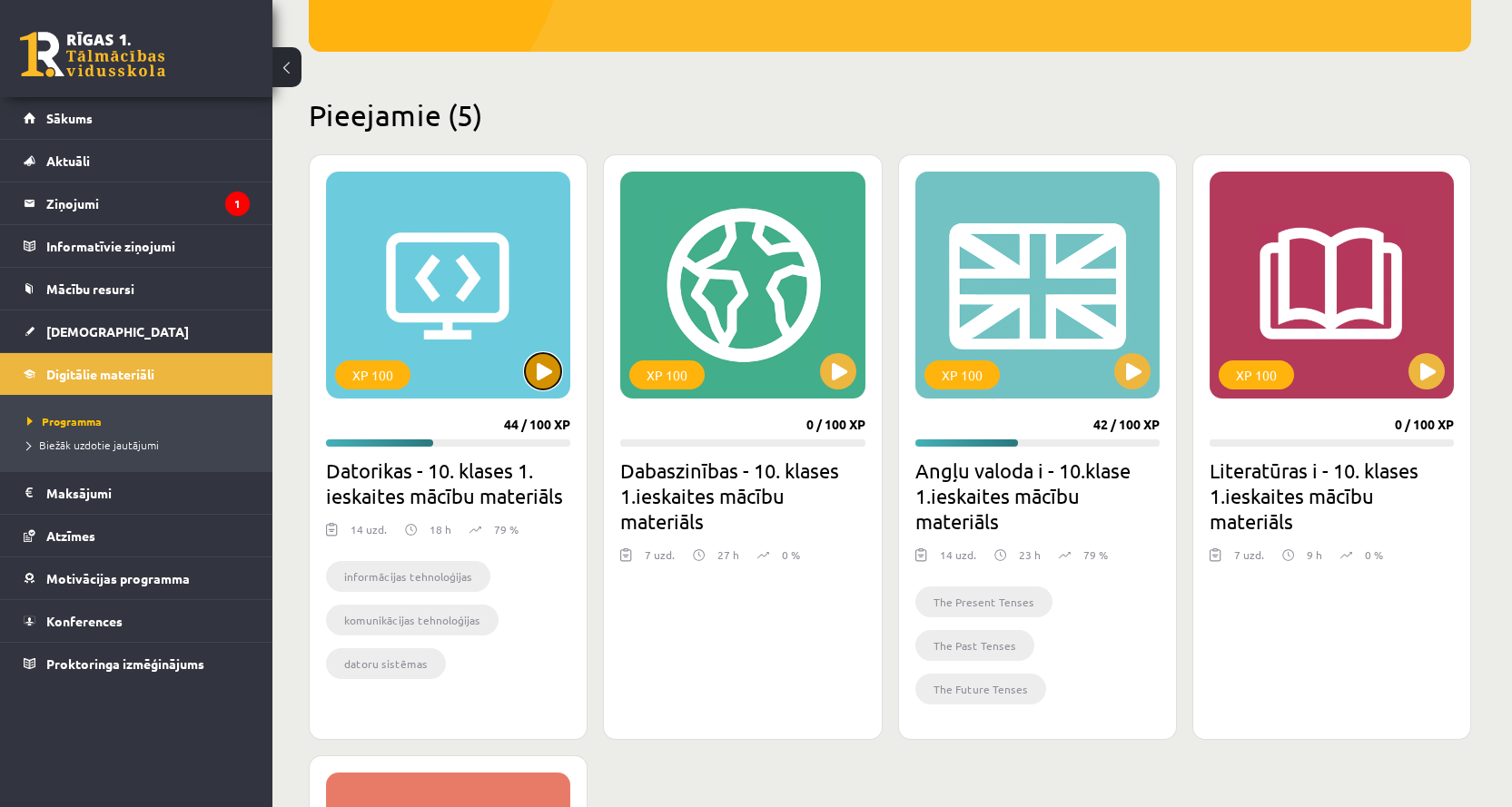
click at [542, 374] on button at bounding box center [542, 370] width 36 height 36
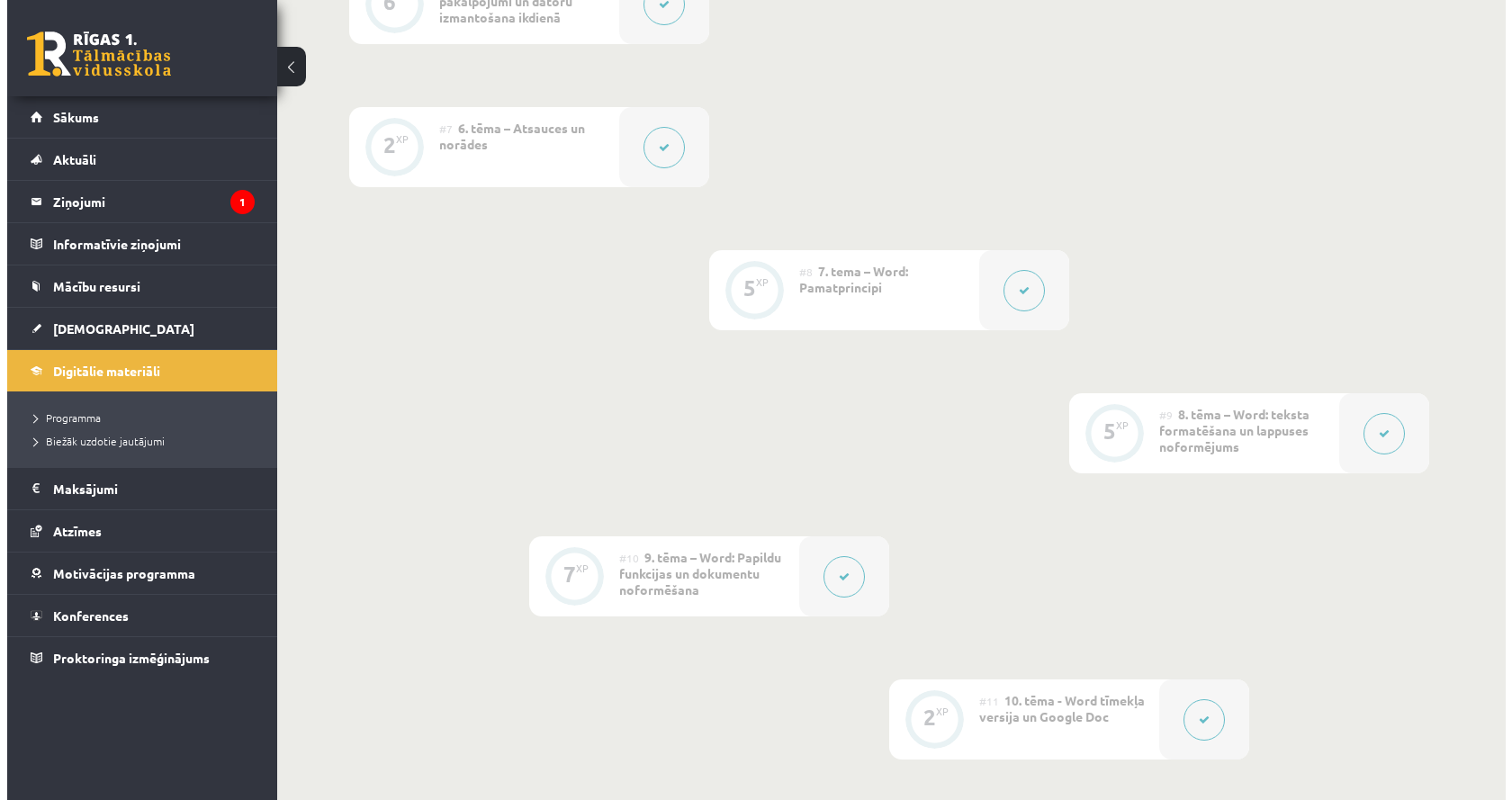
scroll to position [1349, 0]
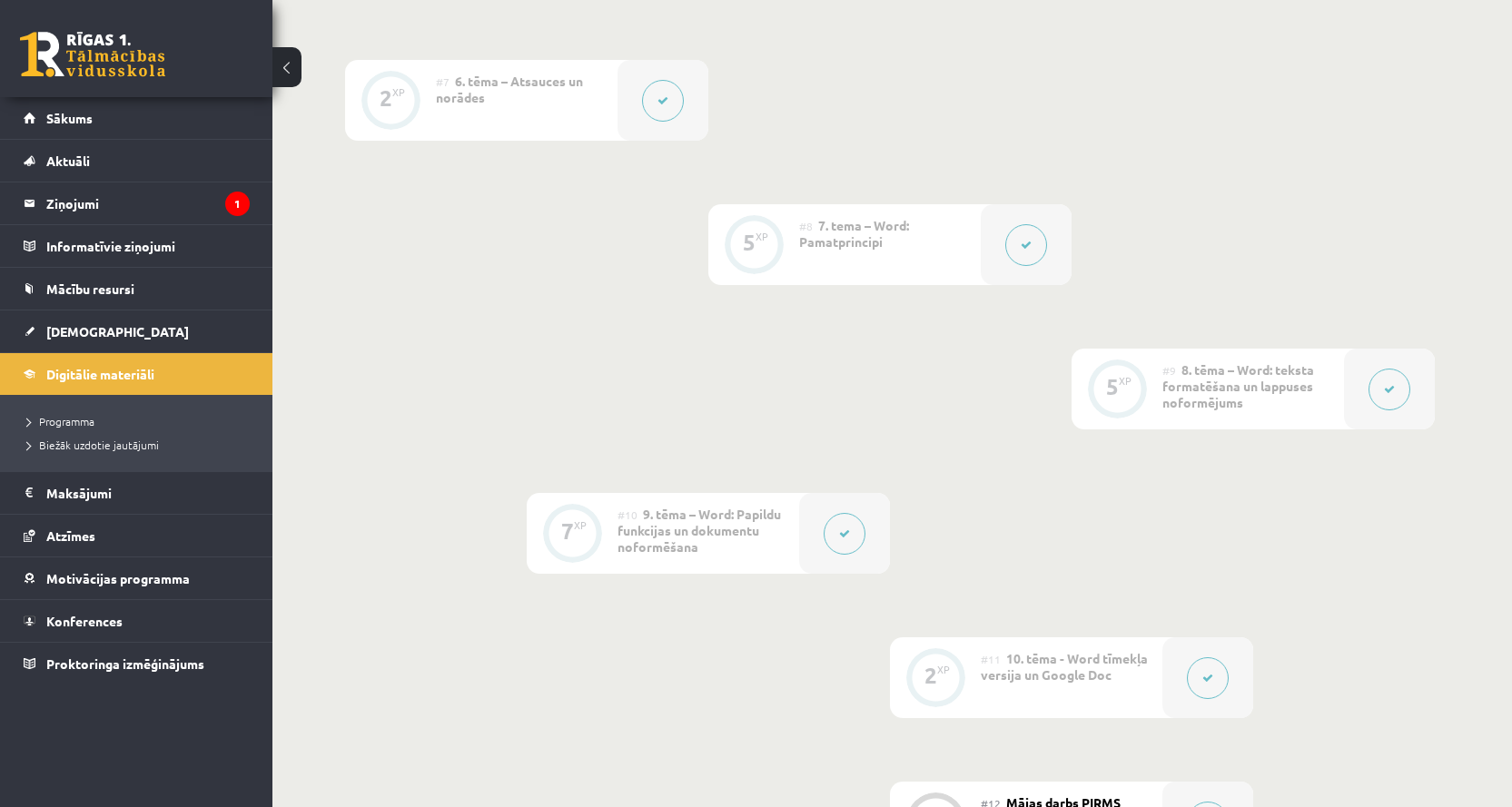
click at [835, 528] on button at bounding box center [844, 534] width 42 height 42
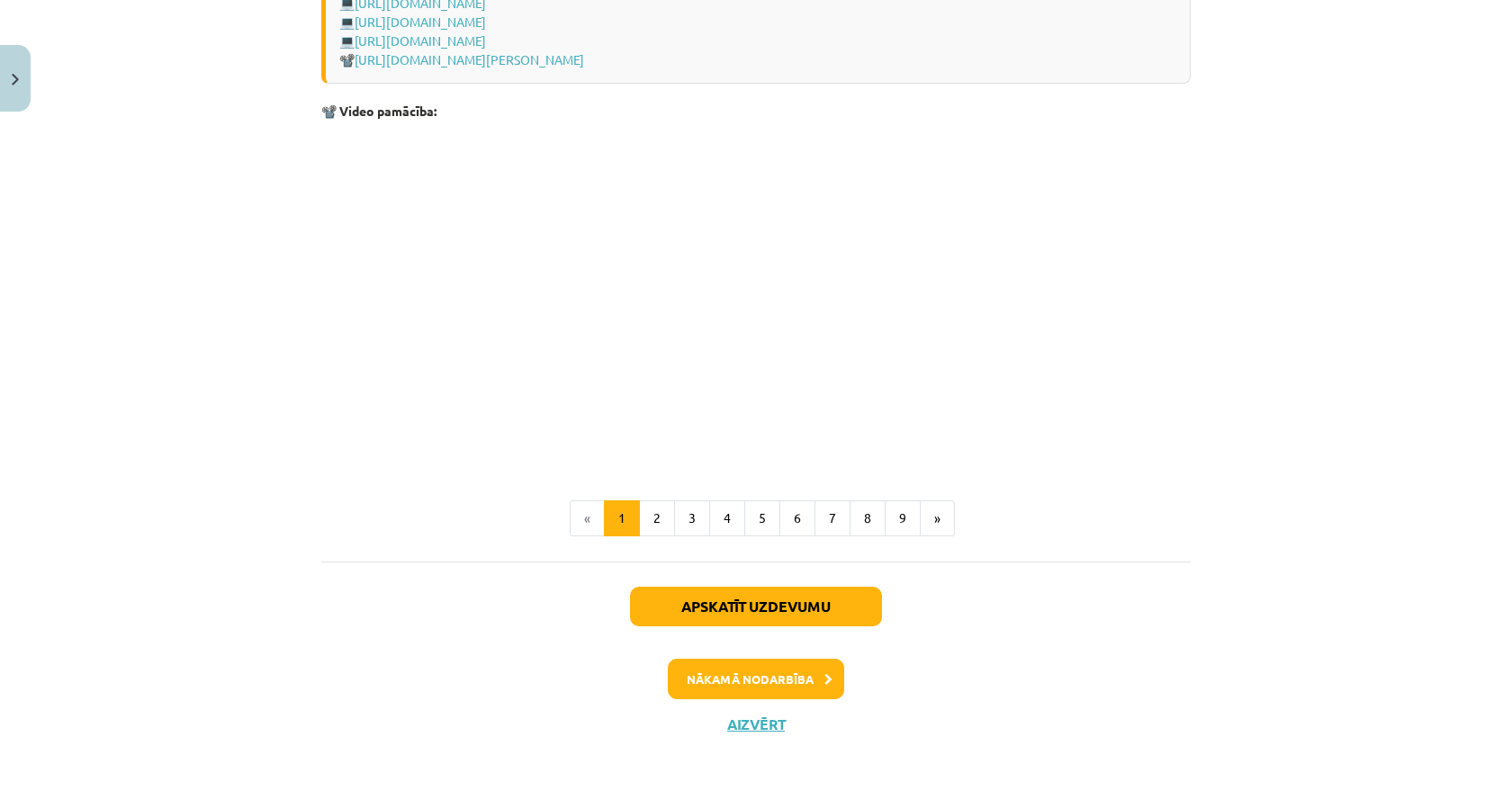
scroll to position [3688, 0]
click at [640, 526] on button "2" at bounding box center [657, 518] width 36 height 36
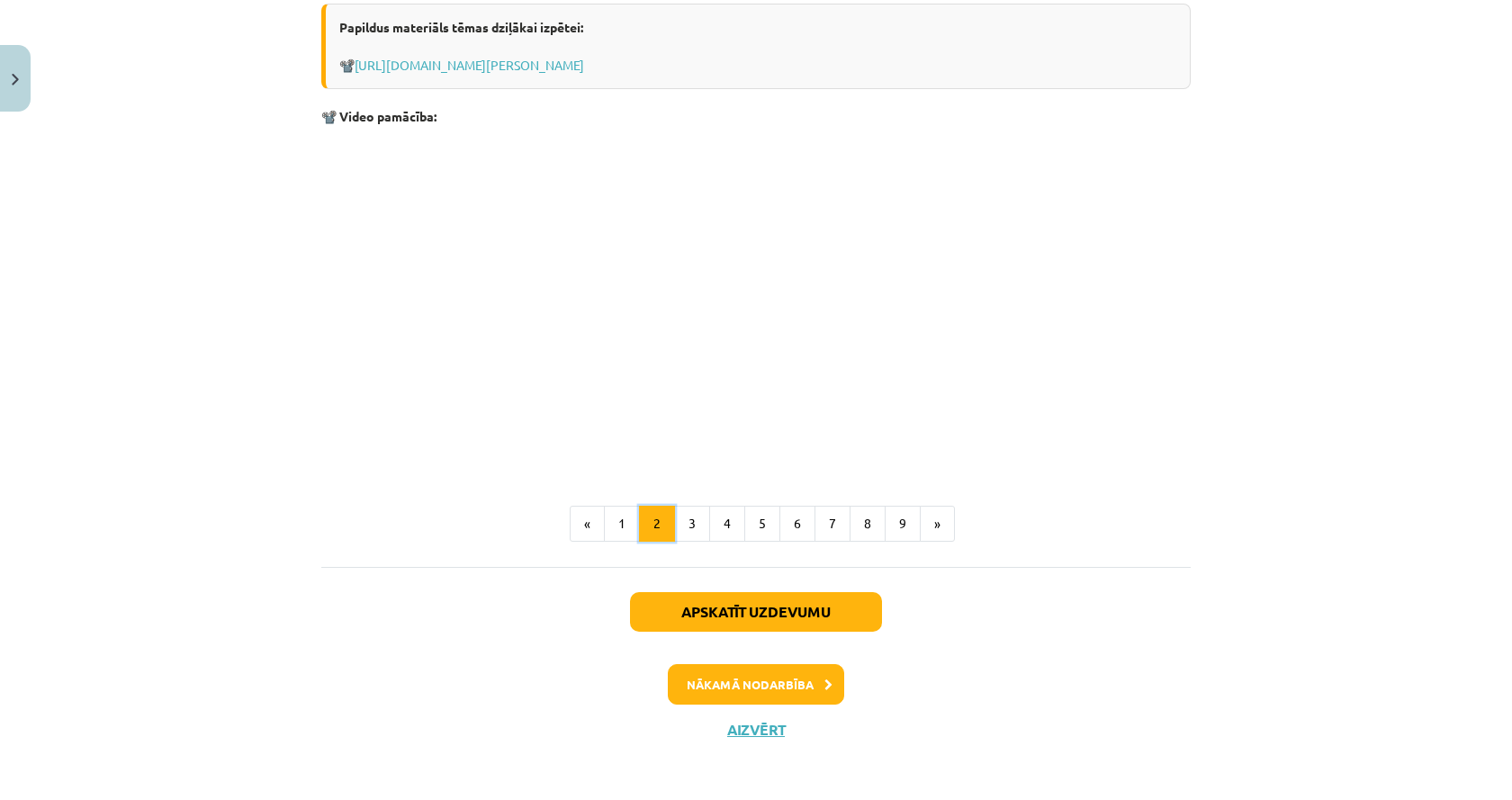
scroll to position [2111, 0]
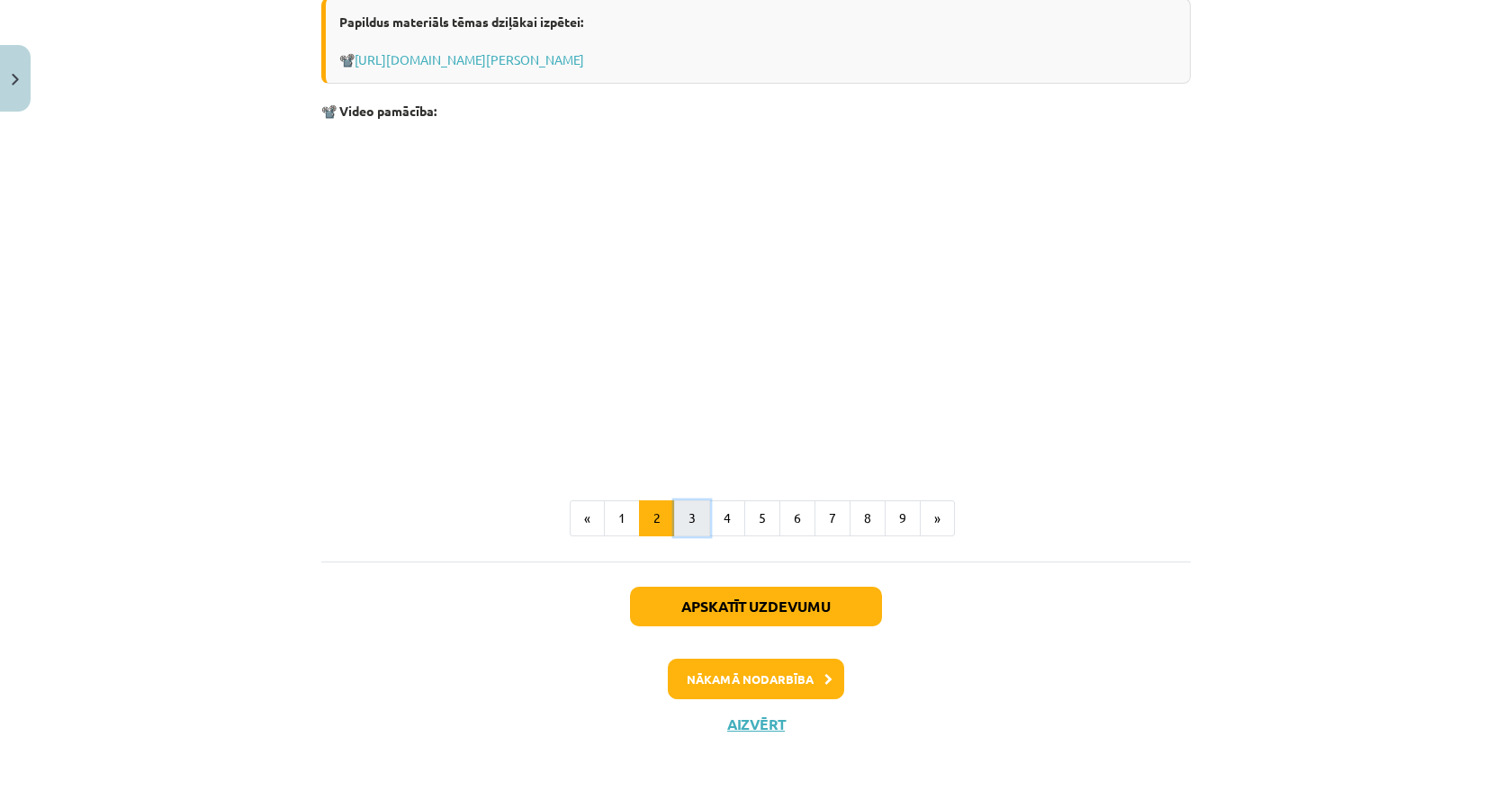
click at [679, 511] on button "3" at bounding box center [692, 518] width 36 height 36
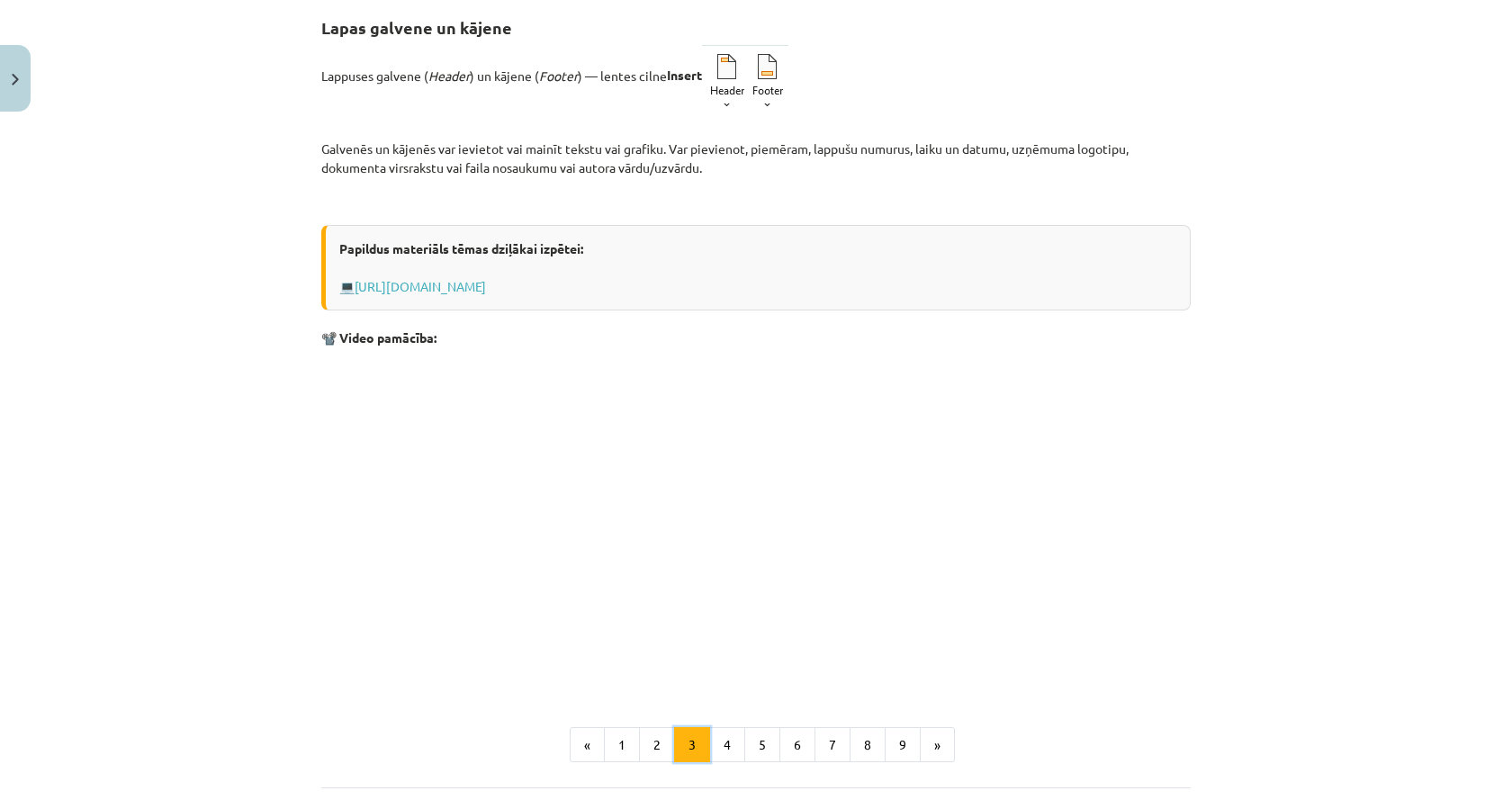
scroll to position [360, 0]
